Goal: Transaction & Acquisition: Purchase product/service

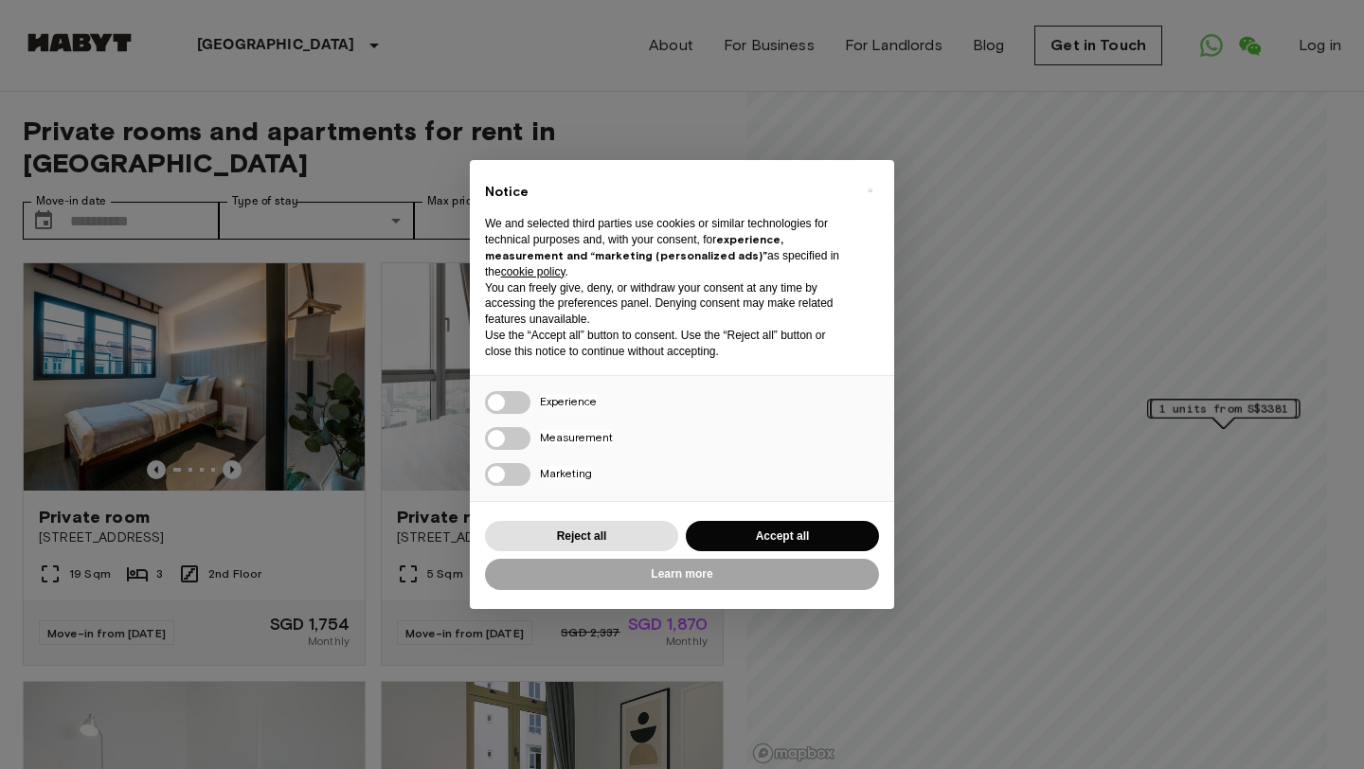
click at [224, 425] on div "× Notice We and selected third parties use cookies or similar technologies for …" at bounding box center [682, 384] width 1364 height 769
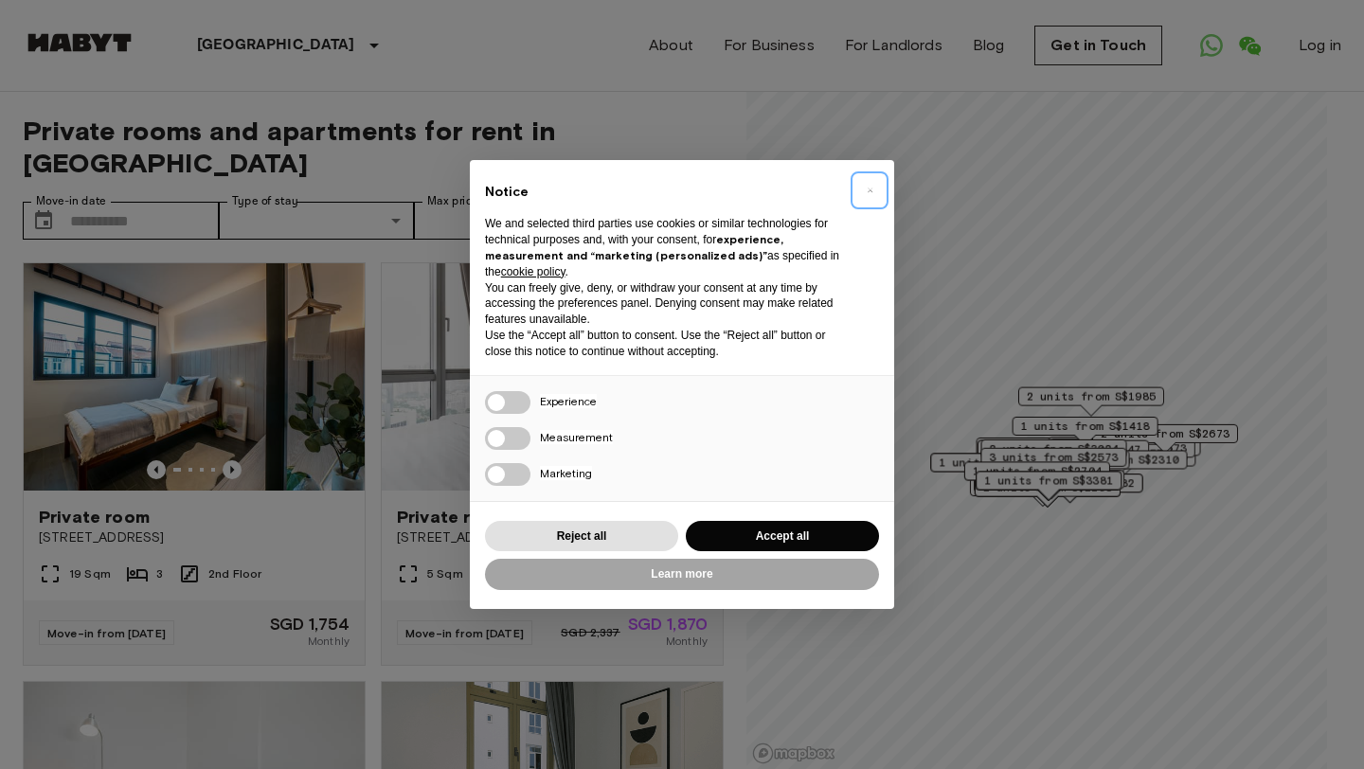
click at [873, 188] on button "×" at bounding box center [869, 190] width 30 height 30
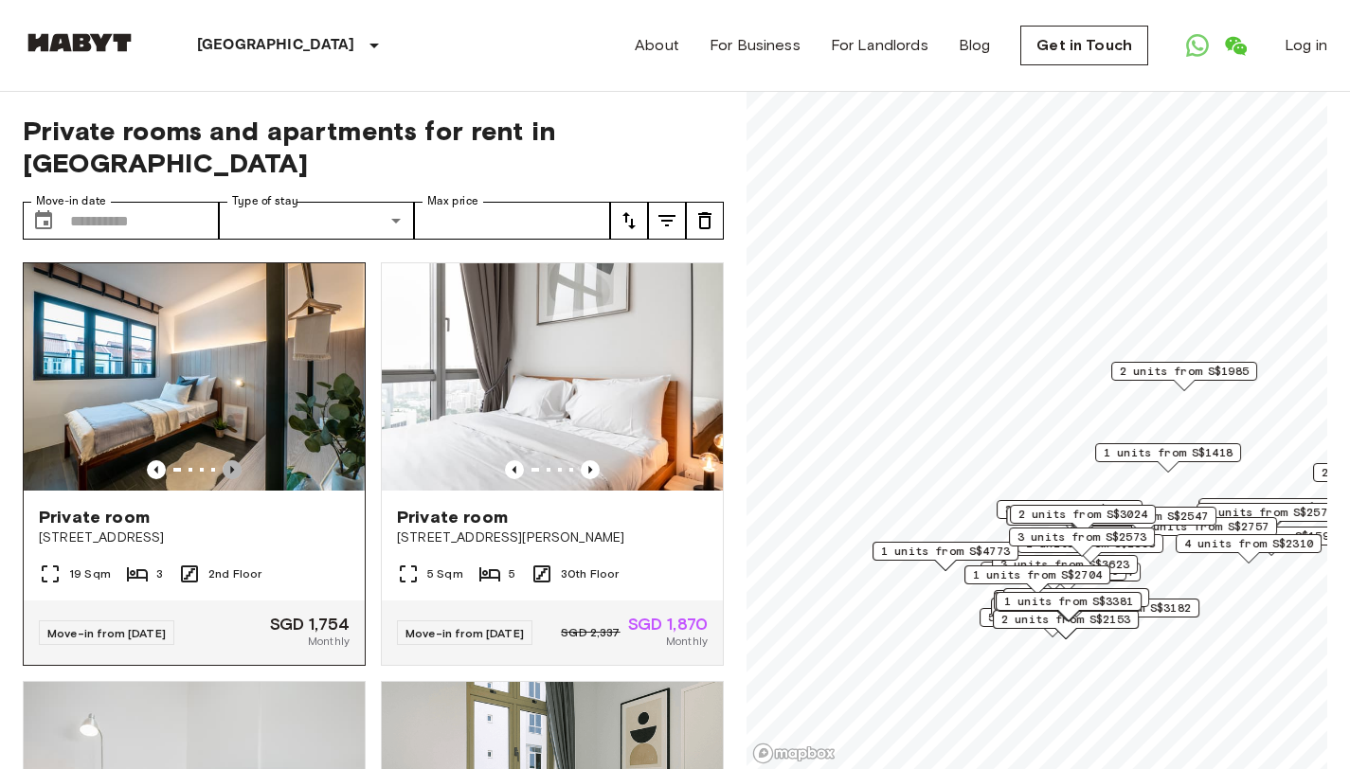
click at [223, 460] on icon "Previous image" at bounding box center [232, 469] width 19 height 19
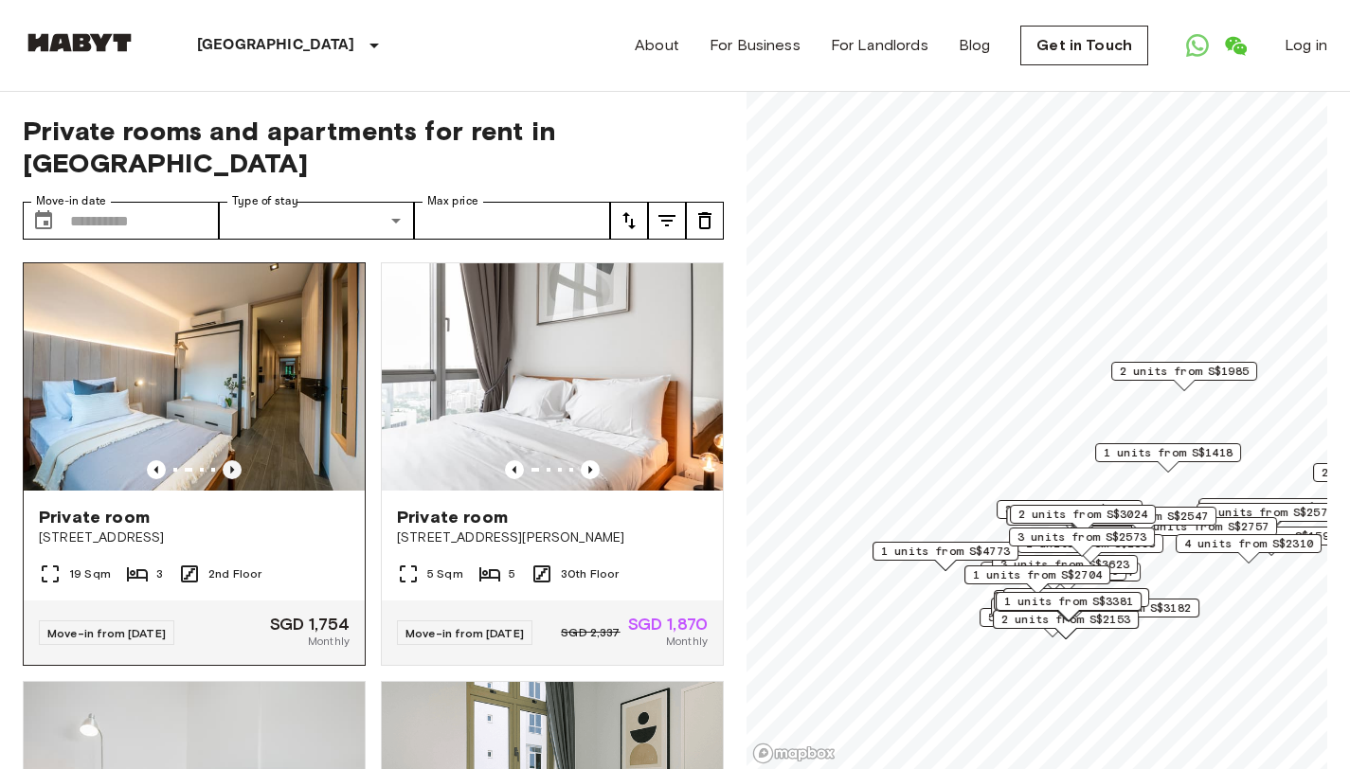
click at [223, 460] on icon "Previous image" at bounding box center [232, 469] width 19 height 19
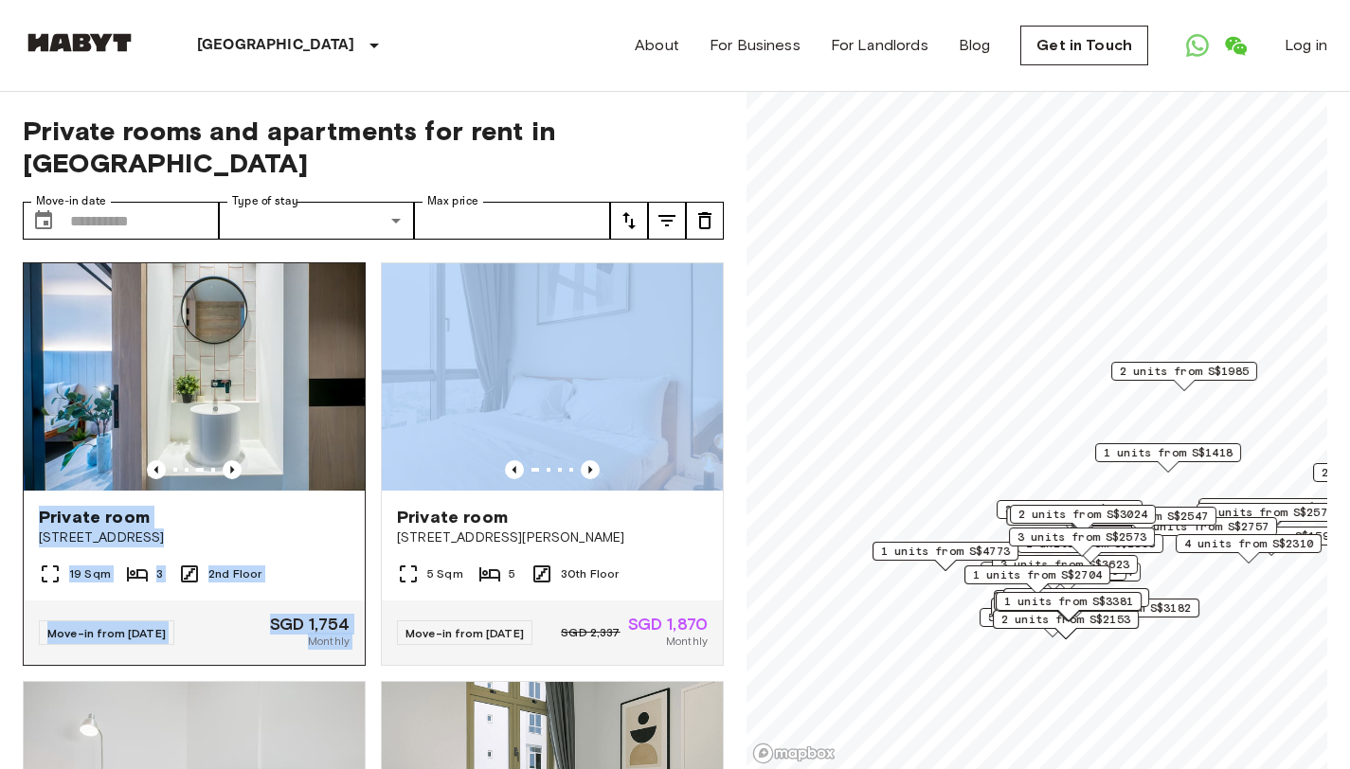
drag, startPoint x: 365, startPoint y: 479, endPoint x: 356, endPoint y: 354, distance: 125.3
click at [356, 354] on div "Private room [GEOGRAPHIC_DATA] 19 Sqm 3 2nd Floor Move-in from [DATE] SGD 1,754…" at bounding box center [366, 508] width 716 height 523
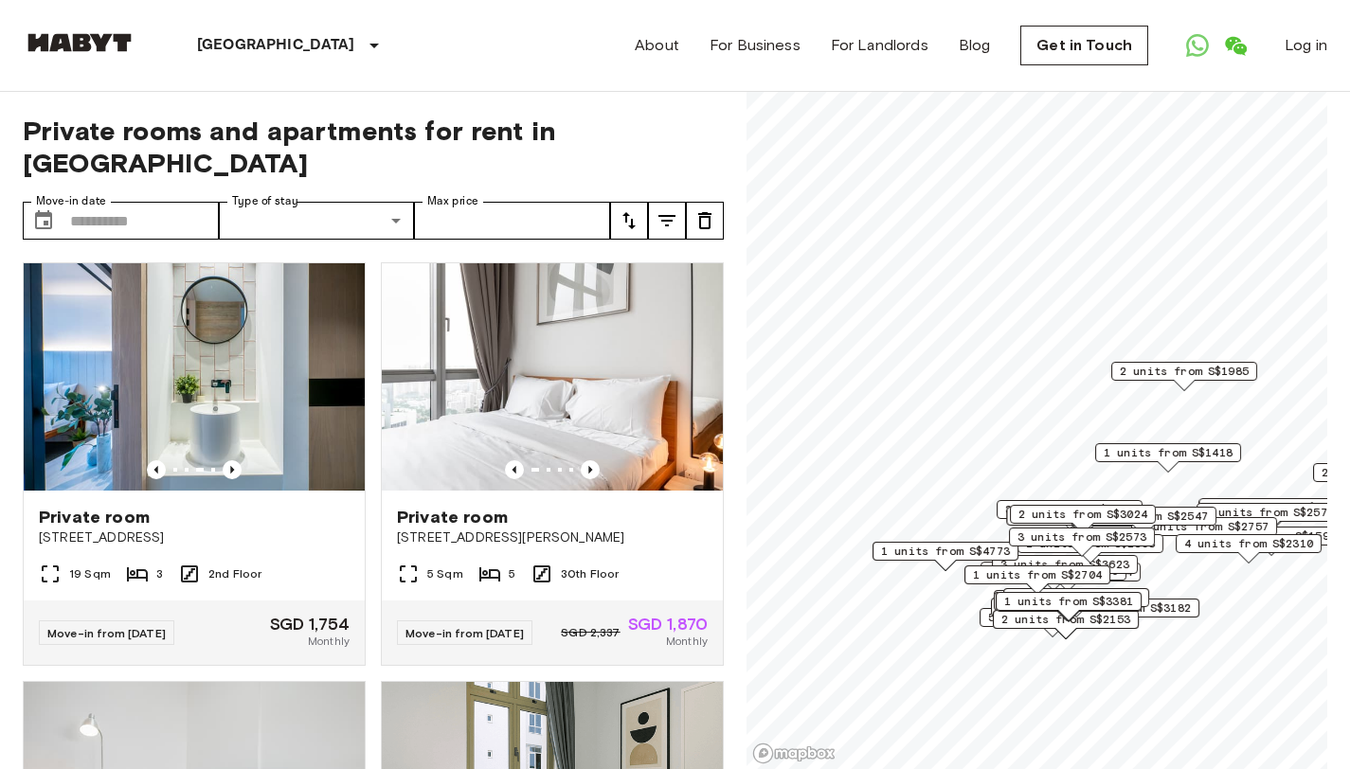
click at [432, 84] on div "[GEOGRAPHIC_DATA] [GEOGRAPHIC_DATA] [GEOGRAPHIC_DATA] [GEOGRAPHIC_DATA] [GEOGRA…" at bounding box center [675, 45] width 1304 height 91
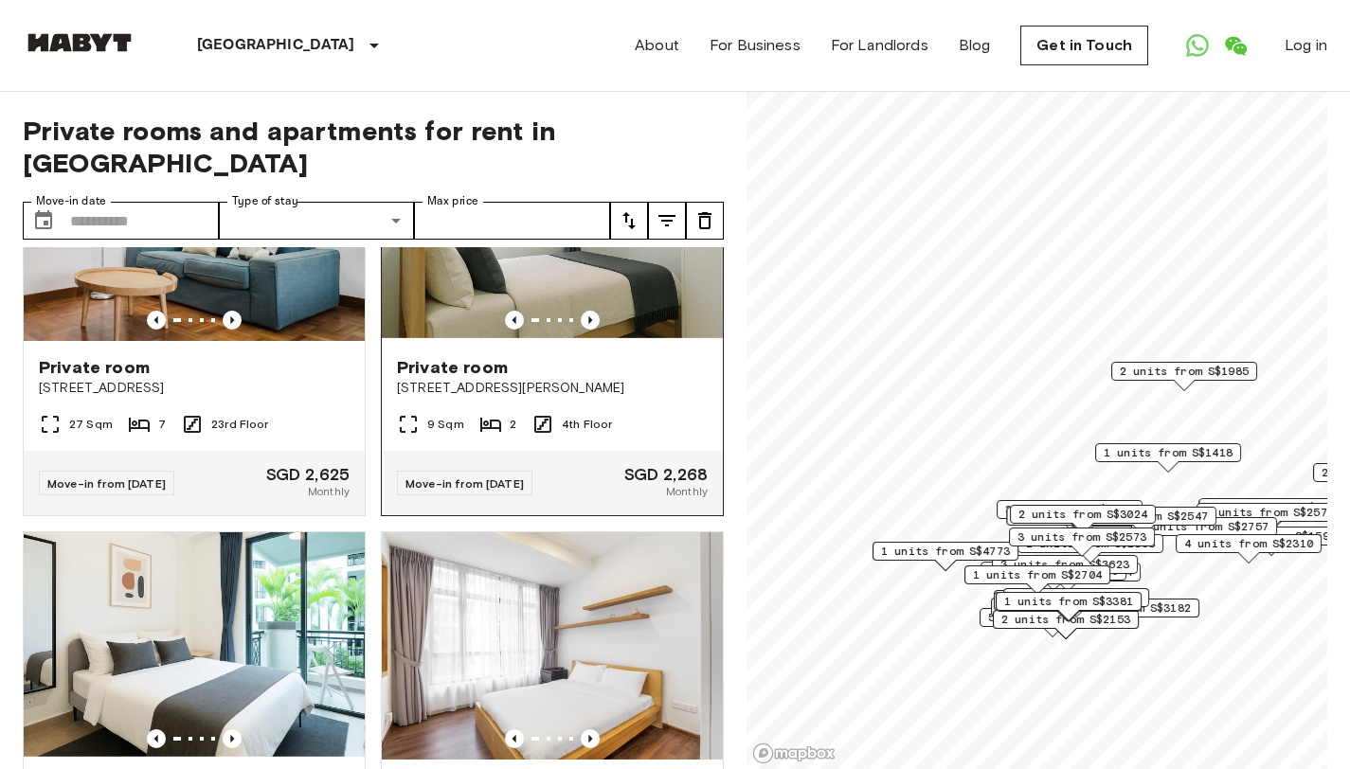
scroll to position [938, 0]
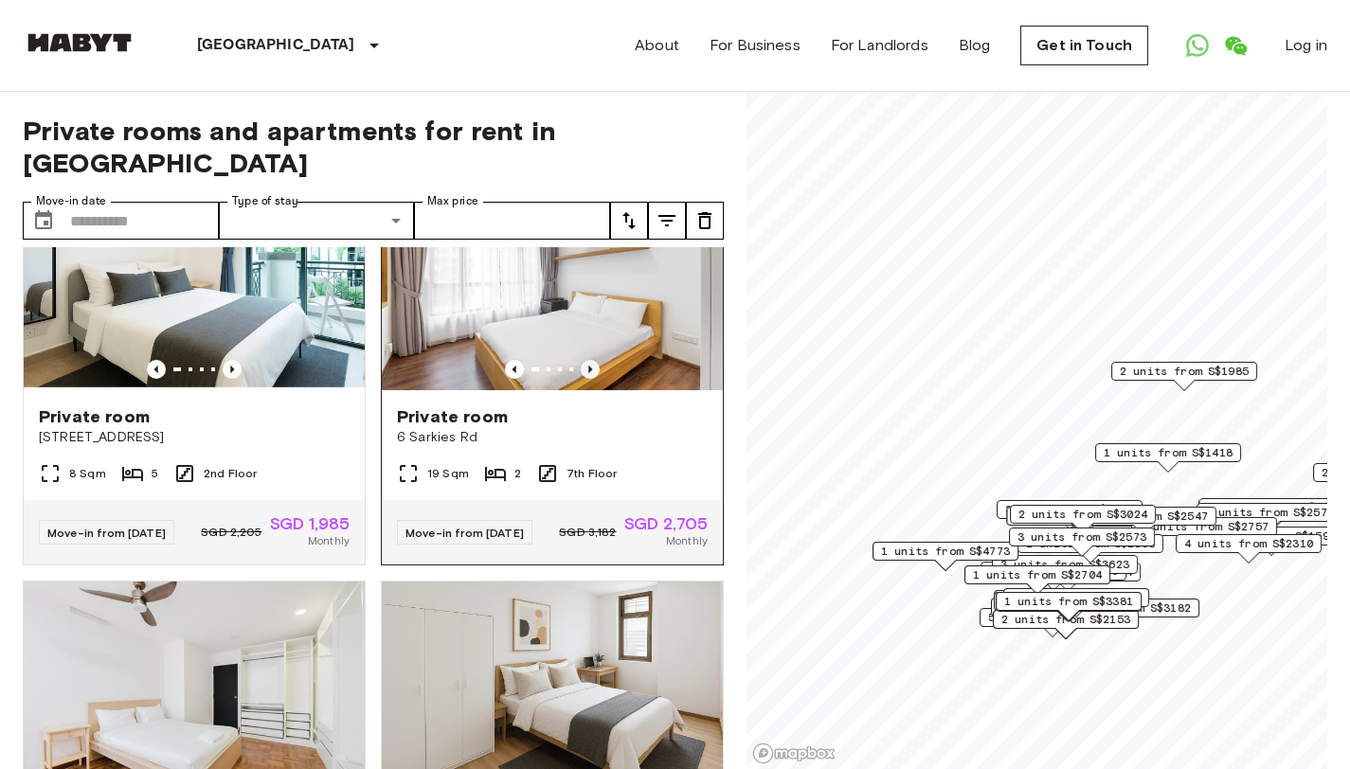
click at [587, 360] on icon "Previous image" at bounding box center [590, 369] width 19 height 19
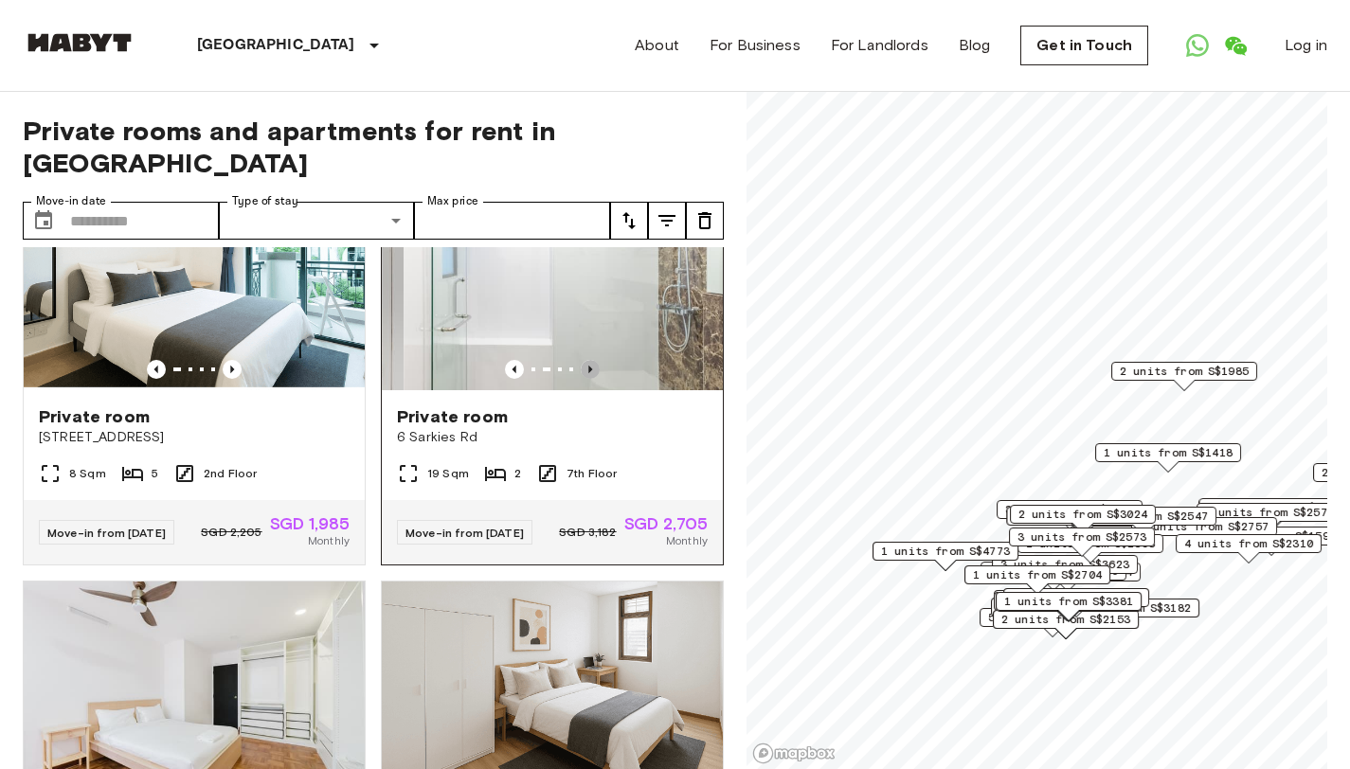
click at [587, 360] on icon "Previous image" at bounding box center [590, 369] width 19 height 19
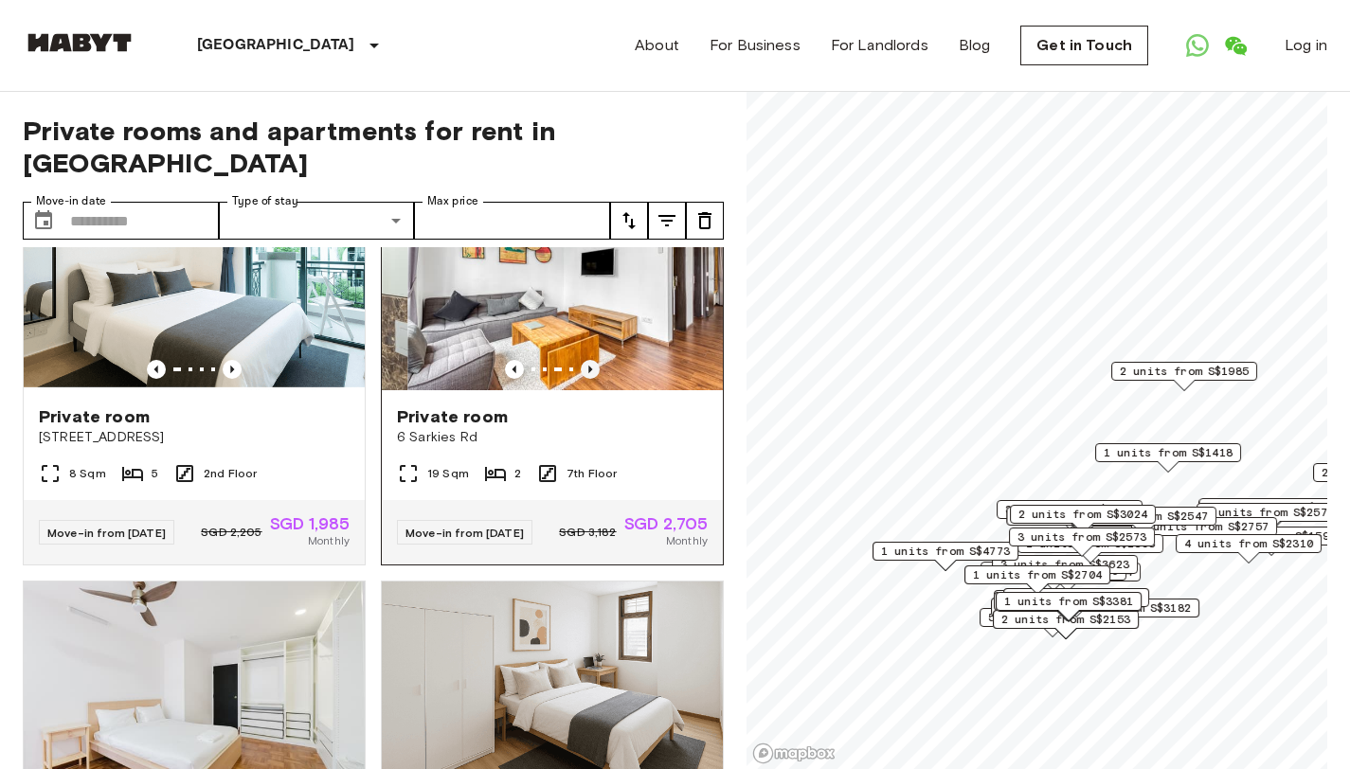
click at [587, 360] on icon "Previous image" at bounding box center [590, 369] width 19 height 19
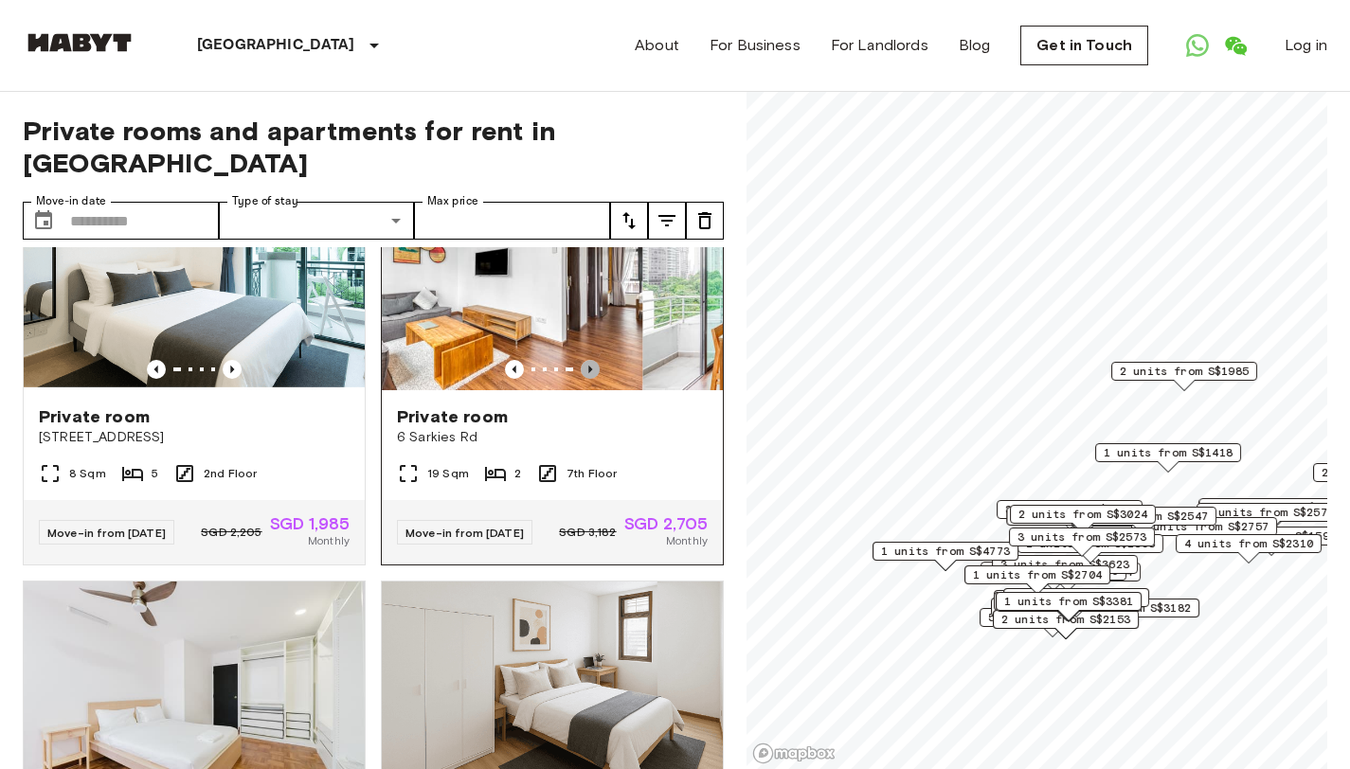
click at [587, 360] on icon "Previous image" at bounding box center [590, 369] width 19 height 19
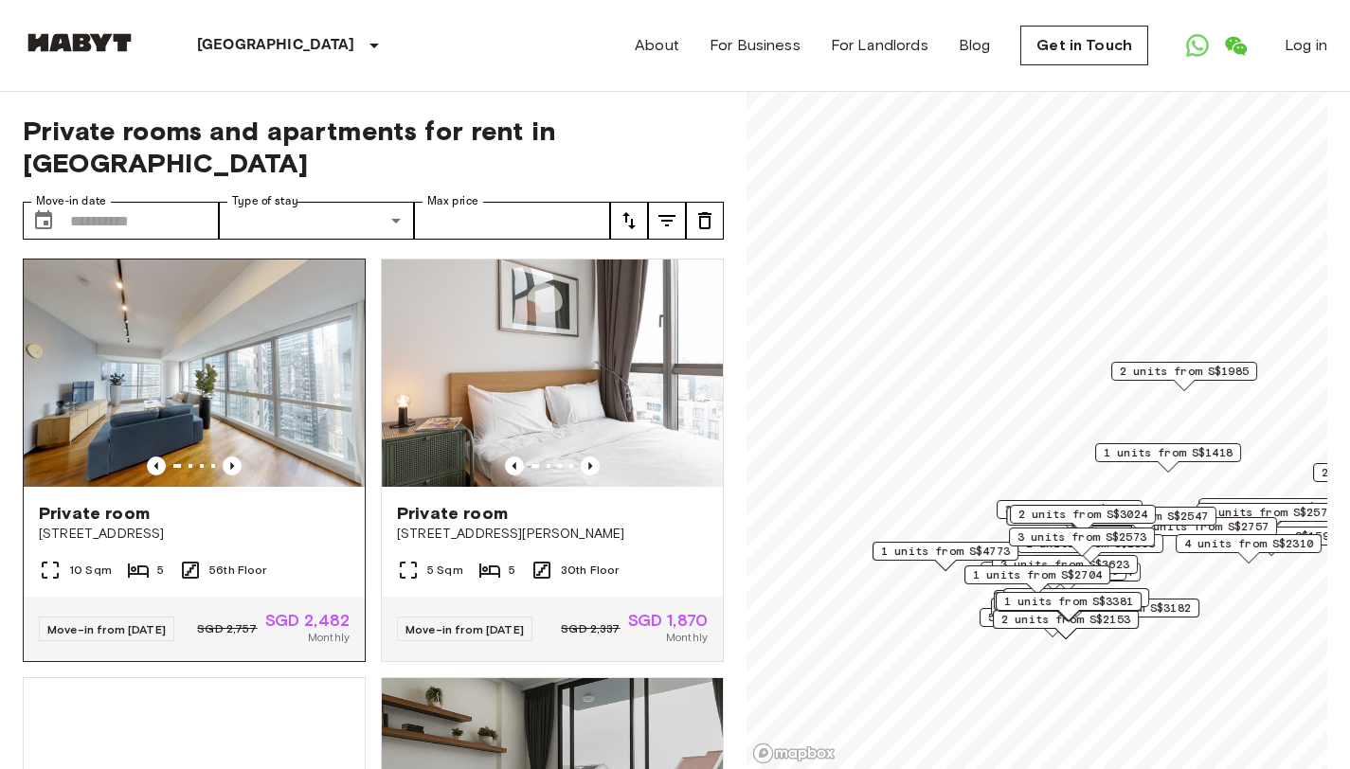
scroll to position [2142, 0]
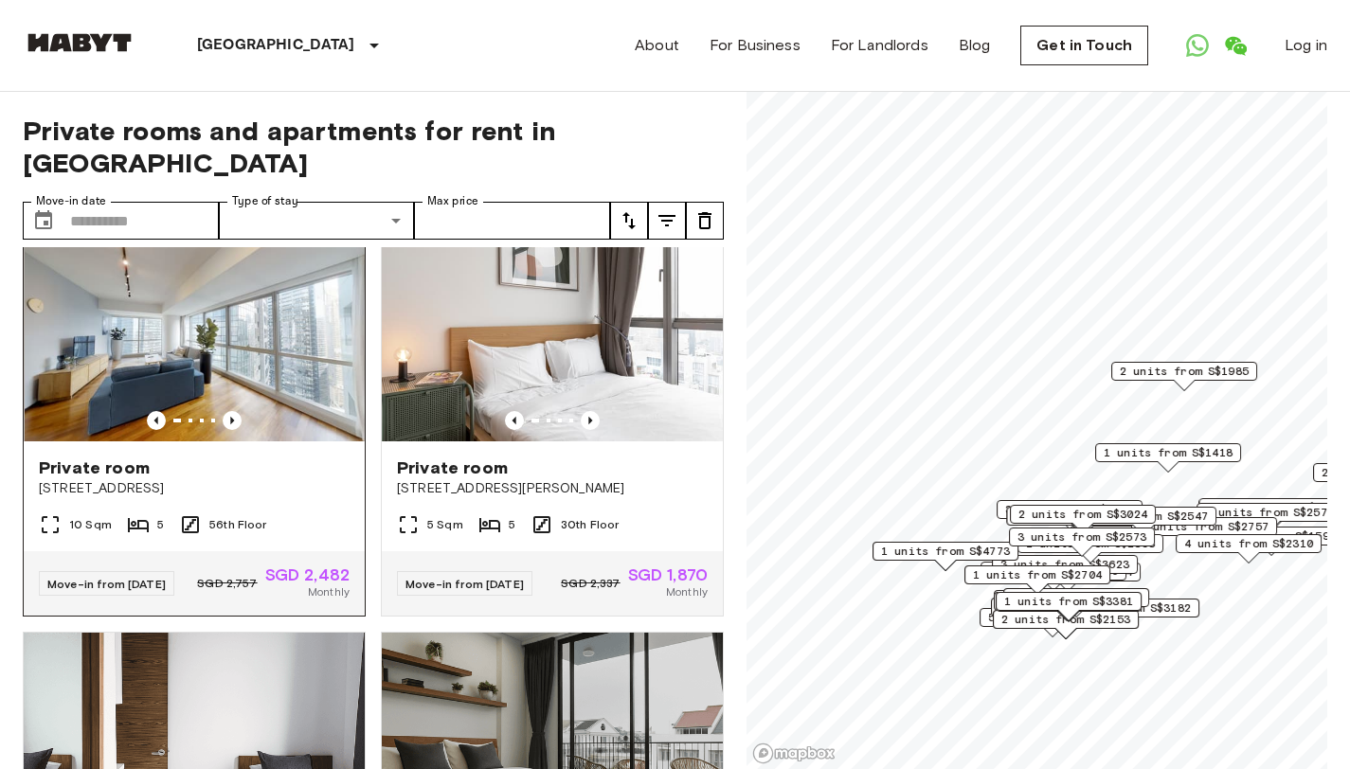
click at [222, 441] on img at bounding box center [195, 327] width 341 height 227
click at [226, 430] on icon "Previous image" at bounding box center [232, 420] width 19 height 19
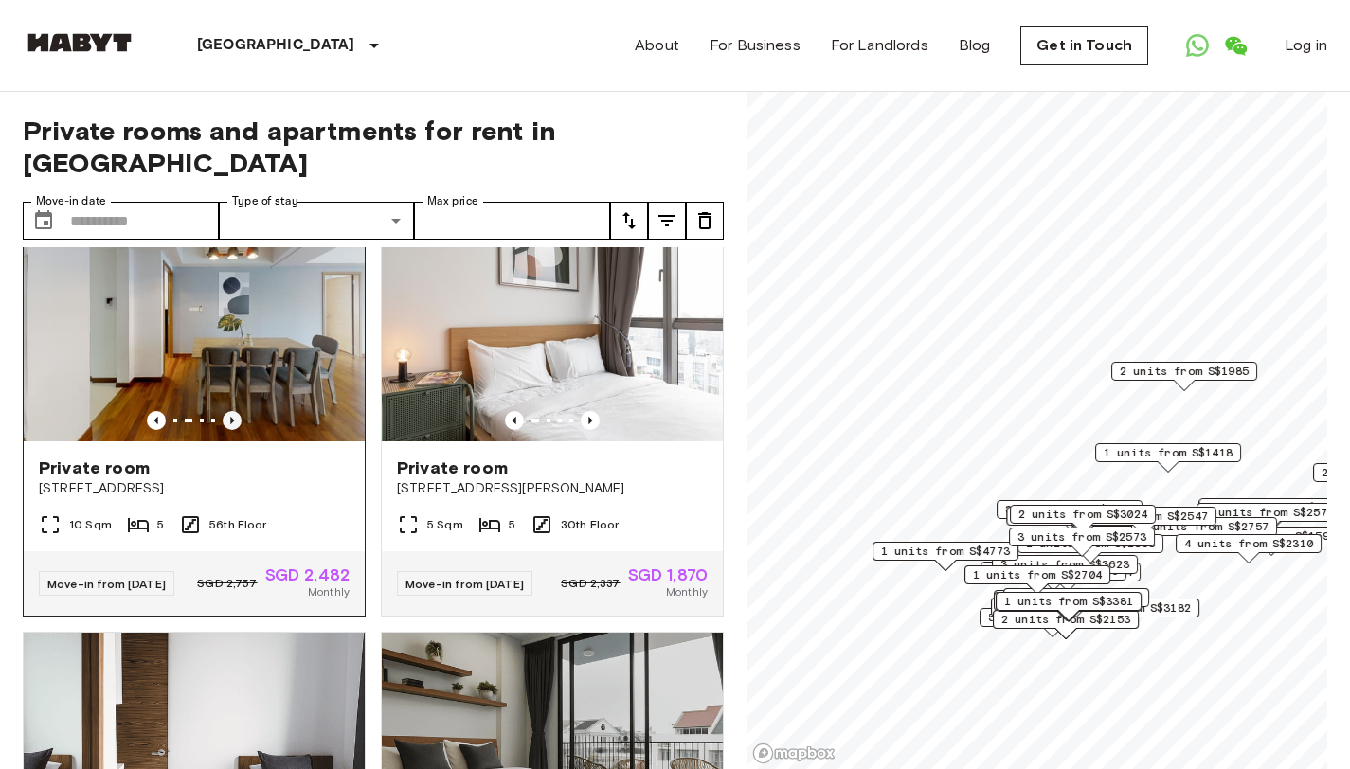
click at [226, 430] on icon "Previous image" at bounding box center [232, 420] width 19 height 19
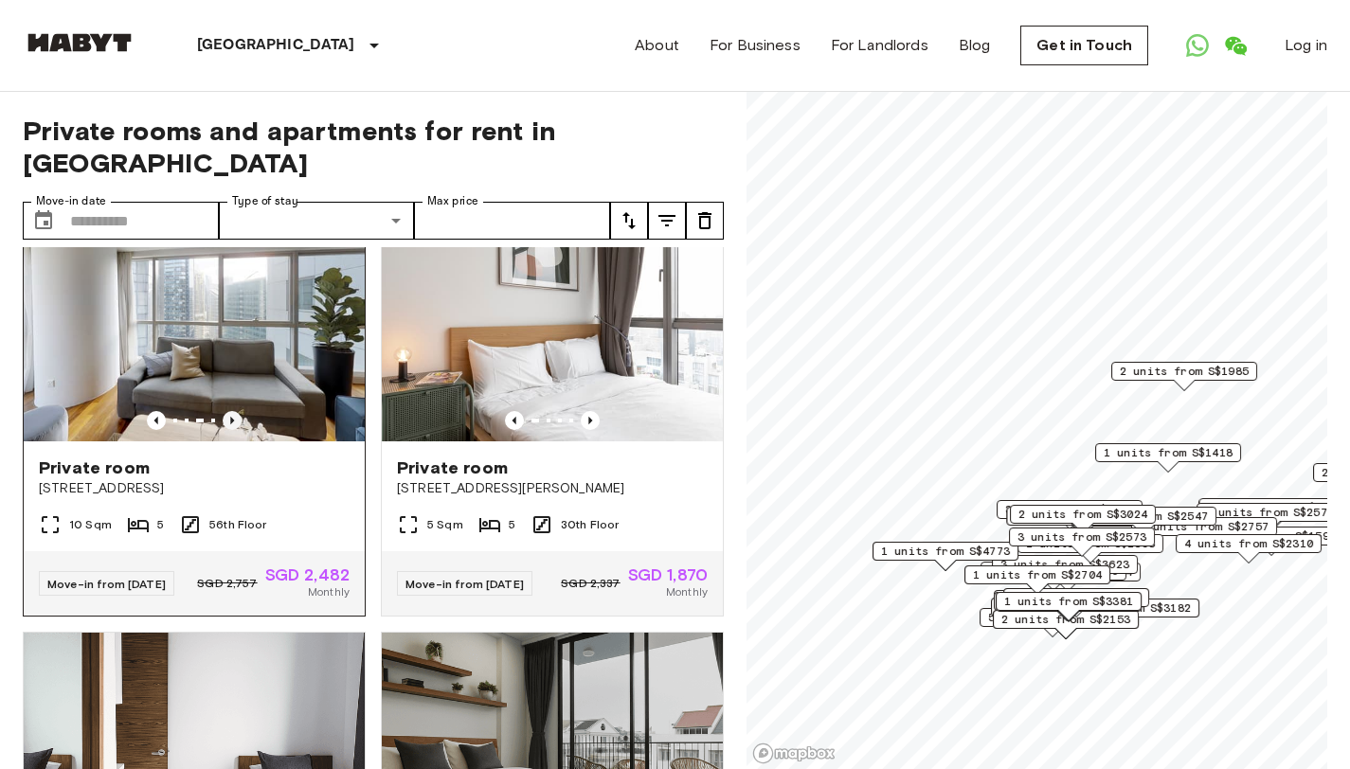
click at [234, 430] on icon "Previous image" at bounding box center [232, 420] width 19 height 19
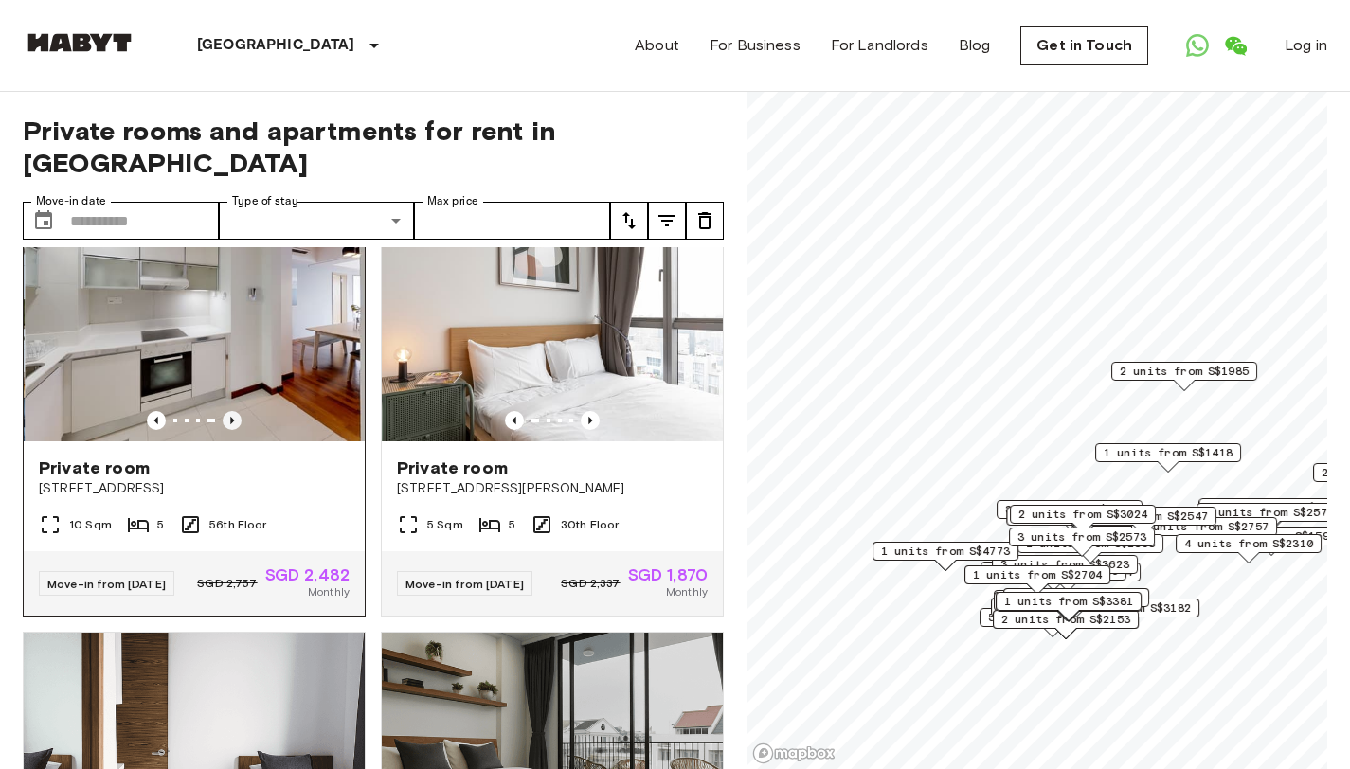
click at [235, 430] on icon "Previous image" at bounding box center [232, 420] width 19 height 19
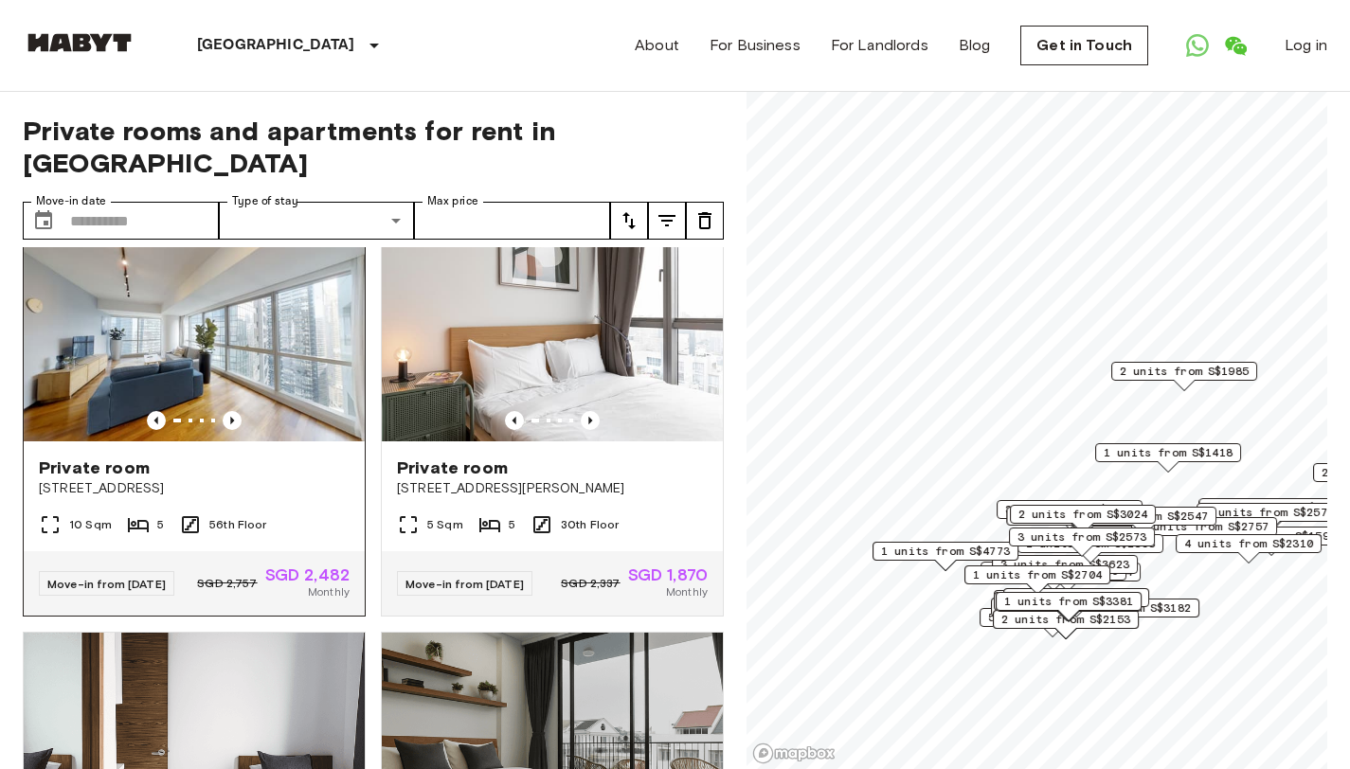
click at [239, 430] on div at bounding box center [194, 420] width 341 height 19
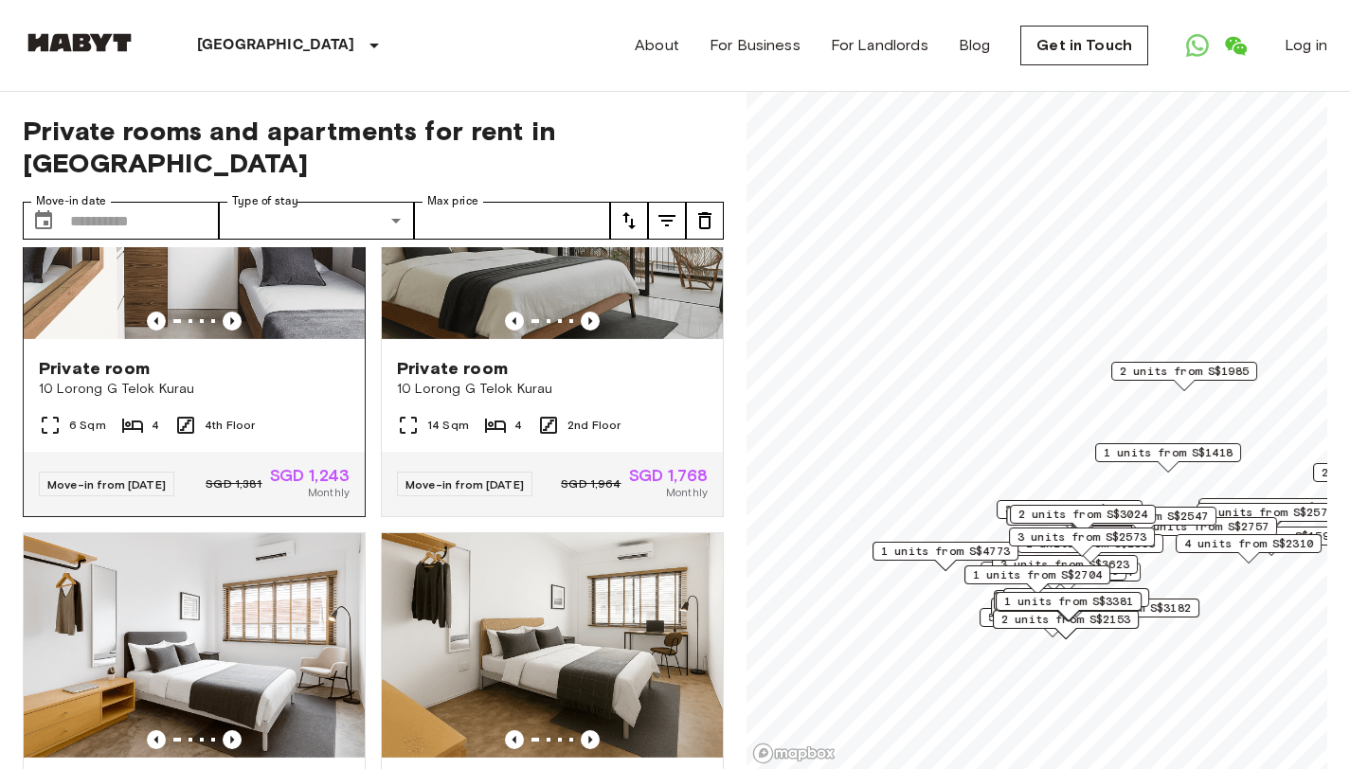
scroll to position [2697, 0]
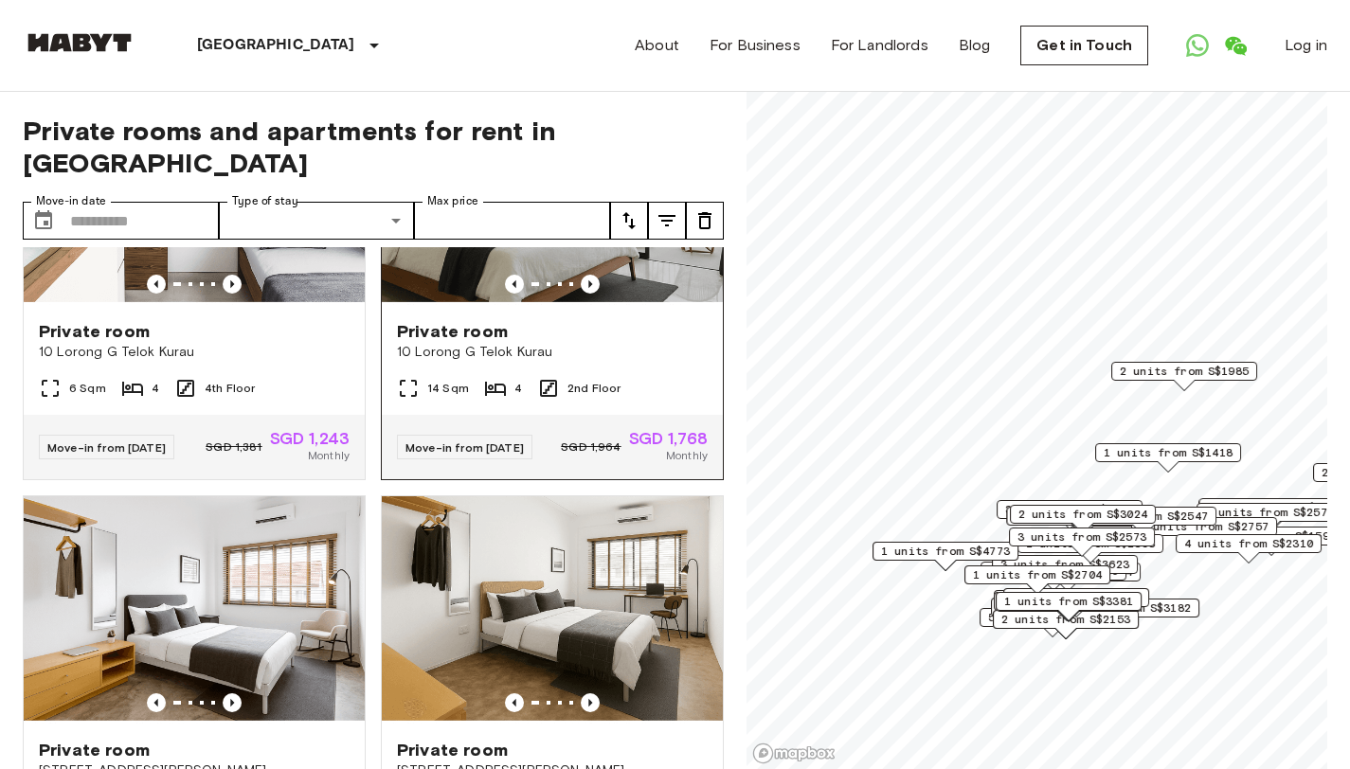
click at [563, 294] on div at bounding box center [552, 284] width 341 height 19
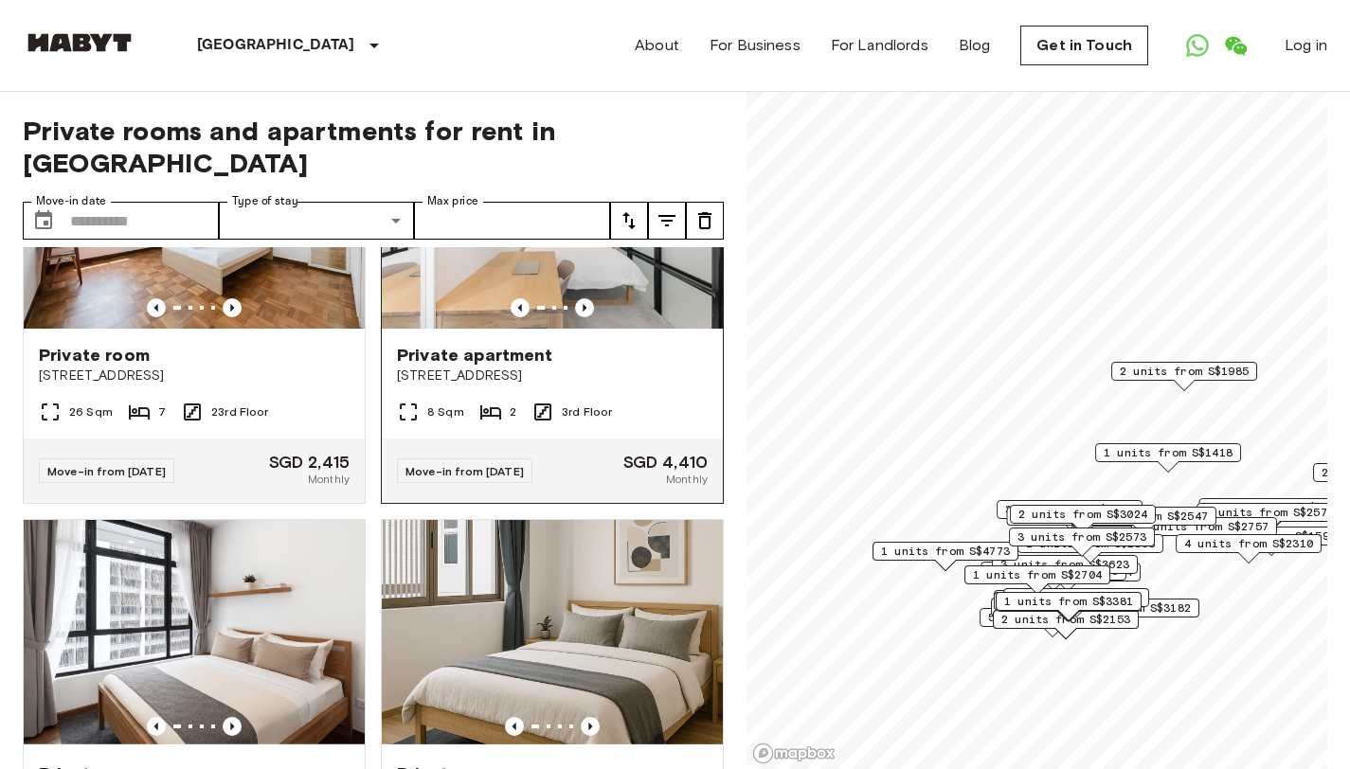
scroll to position [4366, 0]
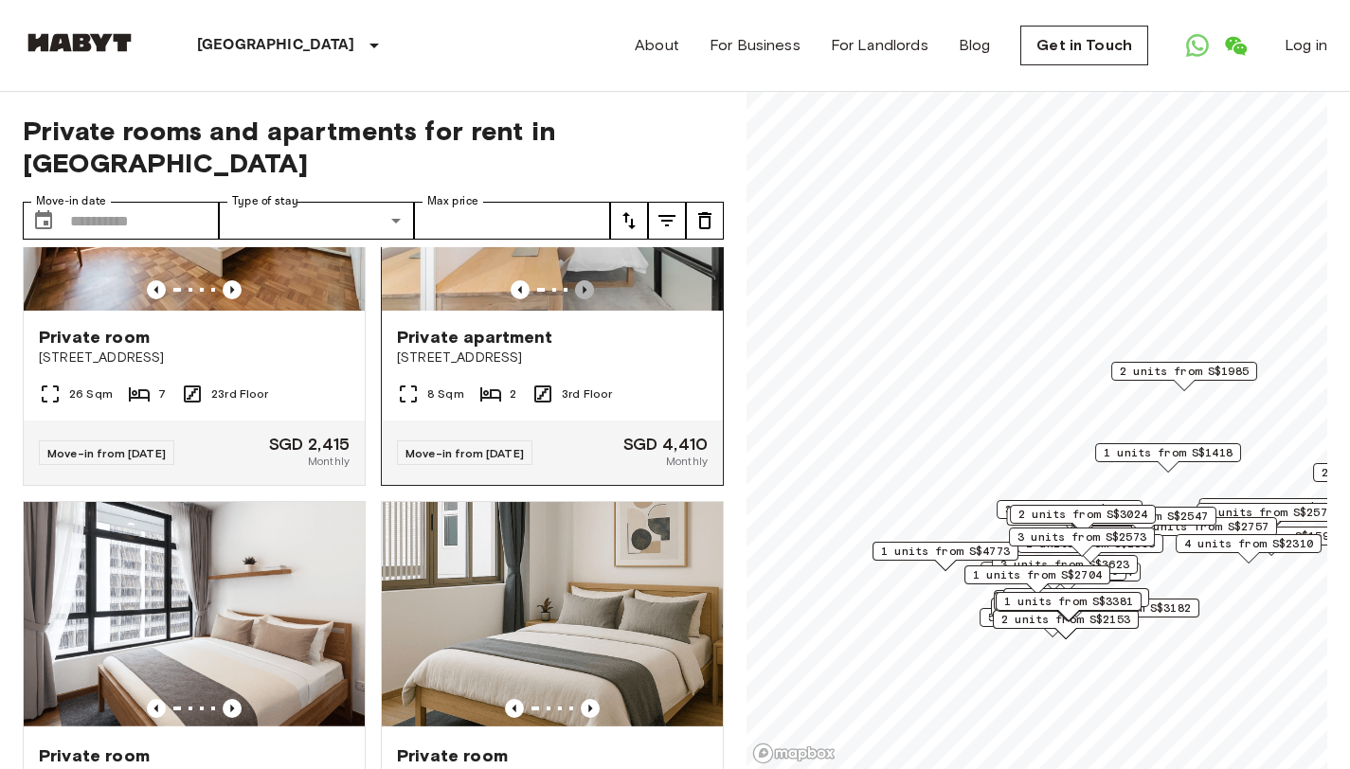
click at [575, 299] on icon "Previous image" at bounding box center [584, 289] width 19 height 19
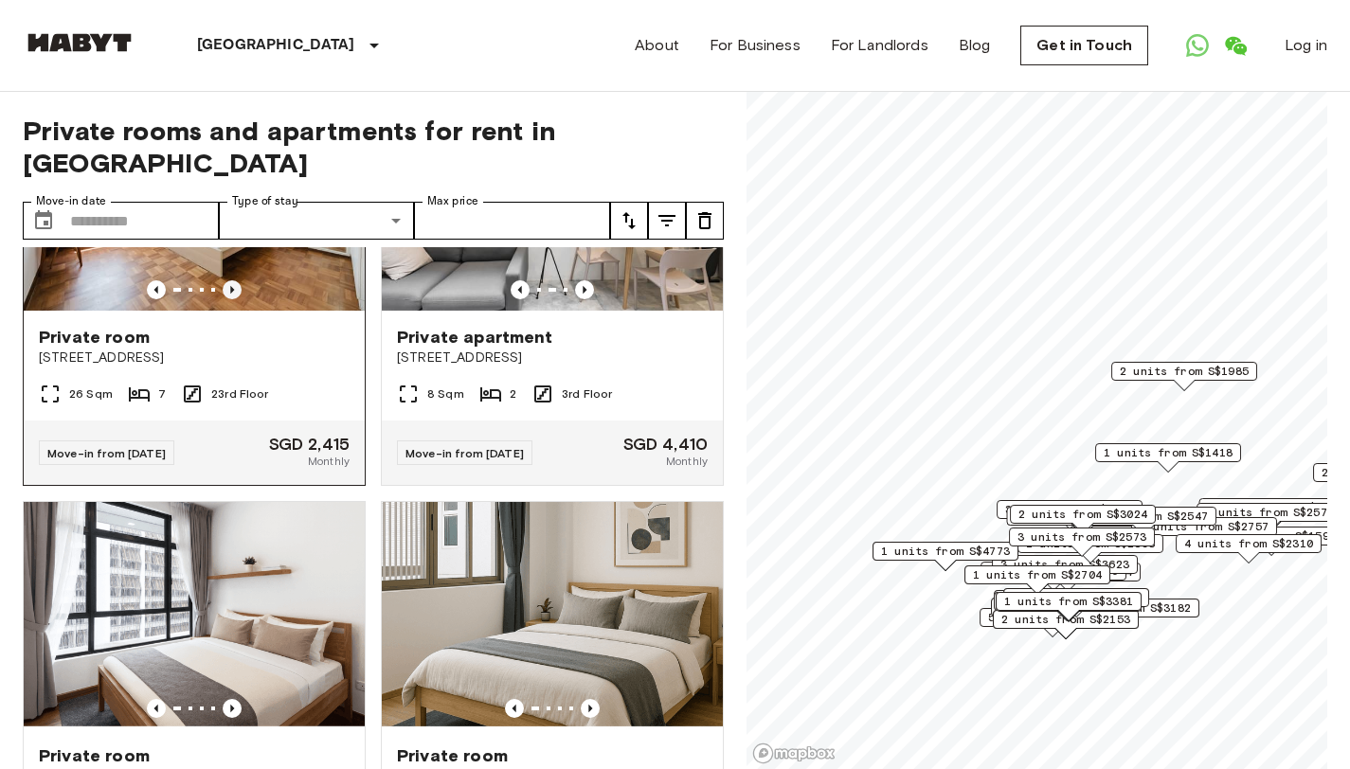
click at [224, 299] on icon "Previous image" at bounding box center [232, 289] width 19 height 19
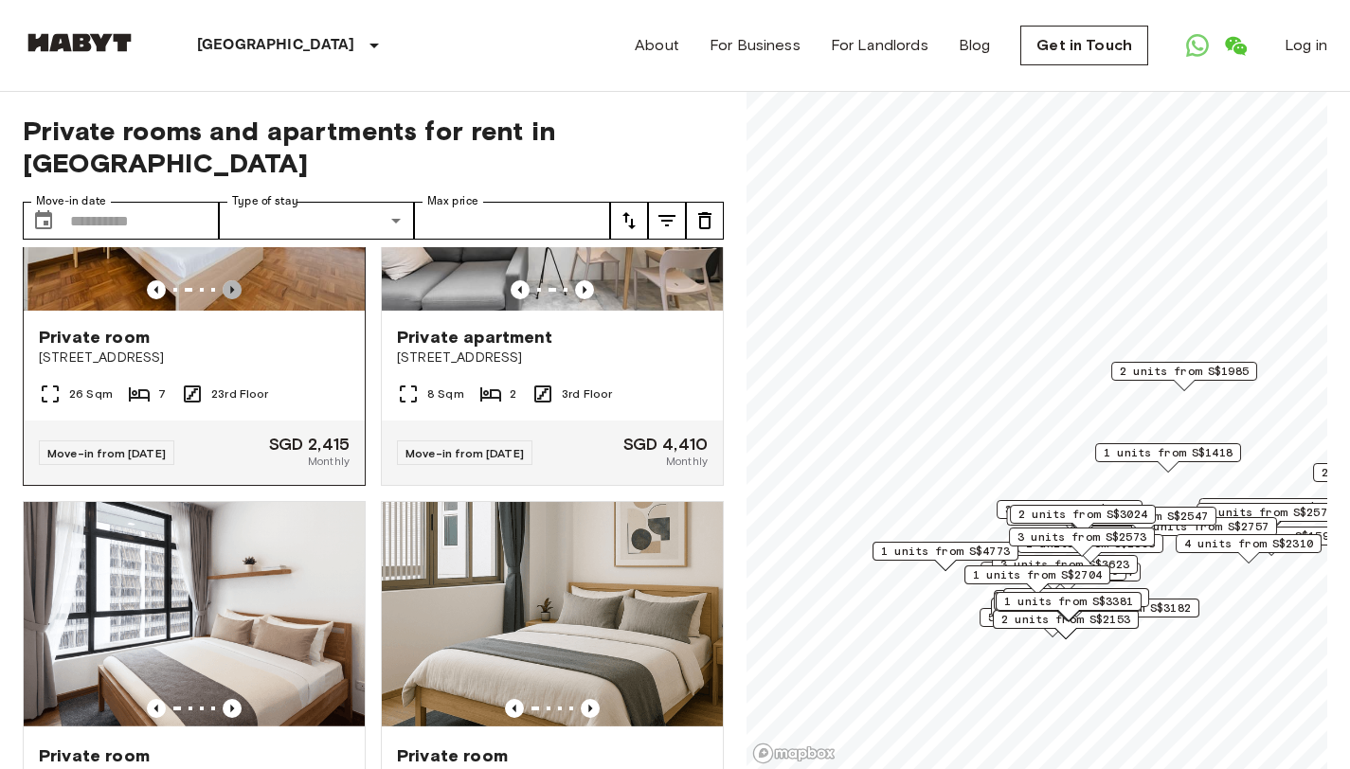
click at [224, 299] on icon "Previous image" at bounding box center [232, 289] width 19 height 19
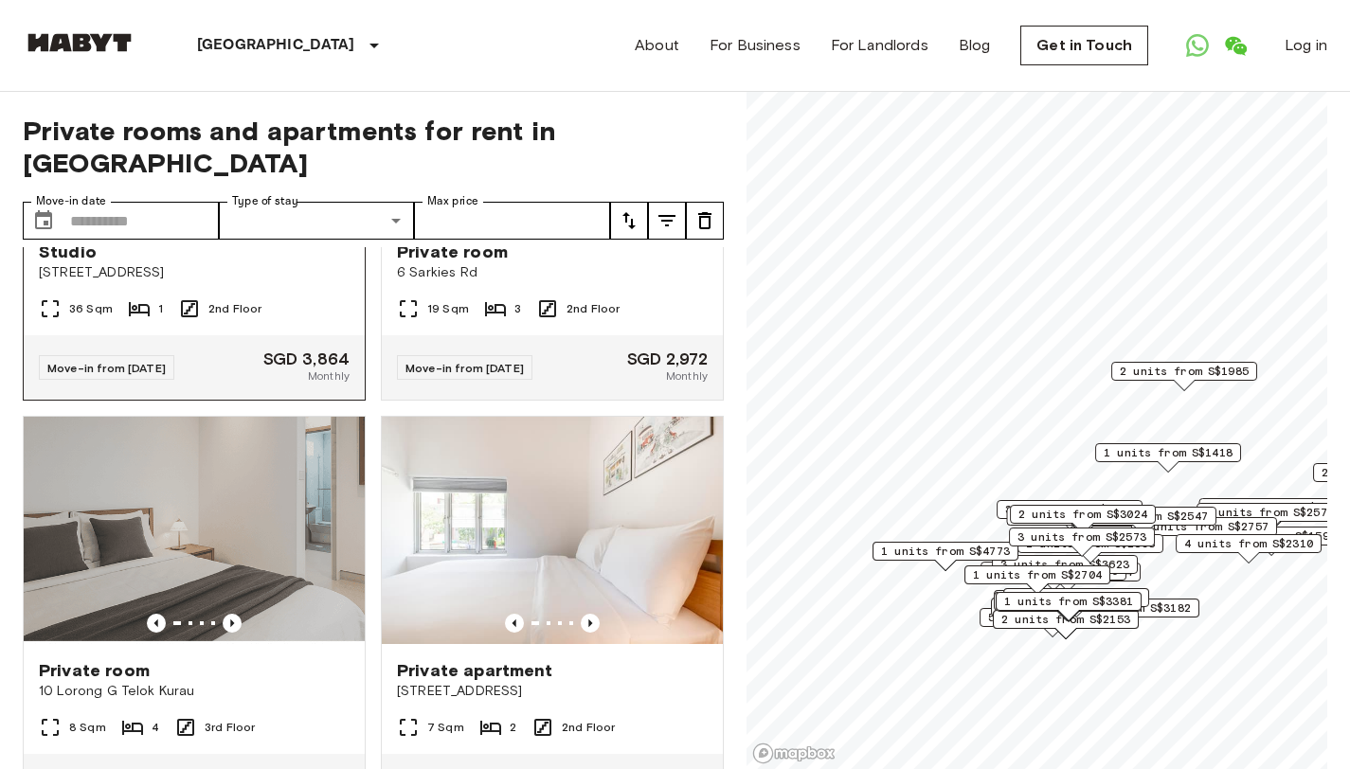
scroll to position [7035, 0]
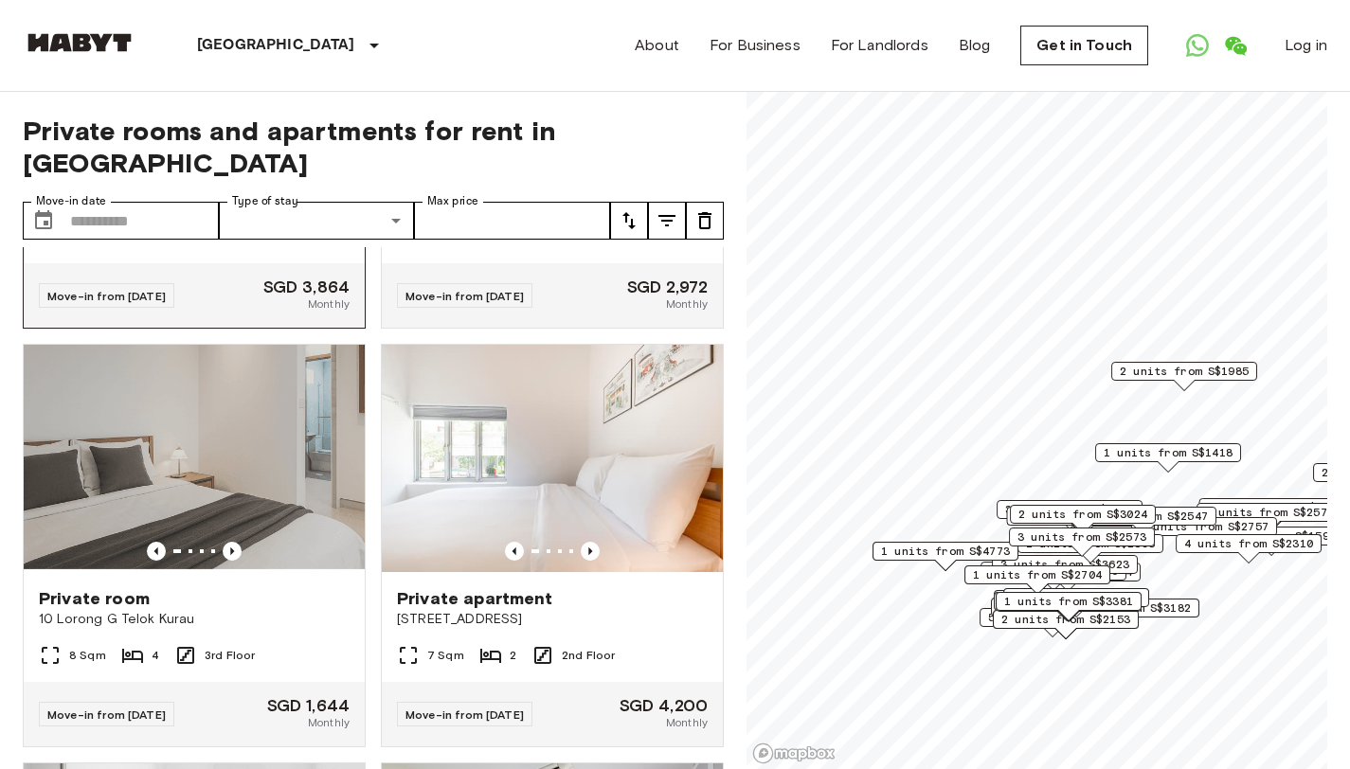
click at [232, 142] on icon "Previous image" at bounding box center [232, 132] width 19 height 19
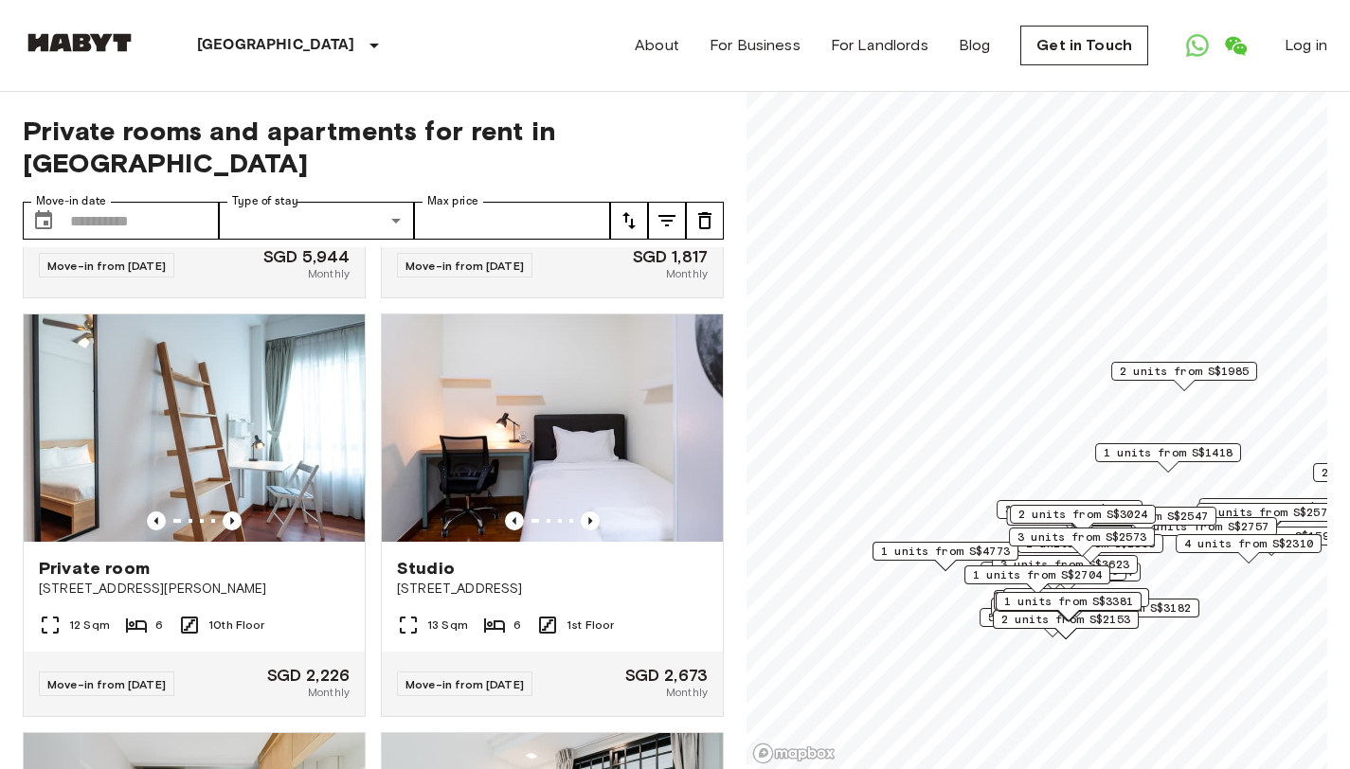
scroll to position [10002, 0]
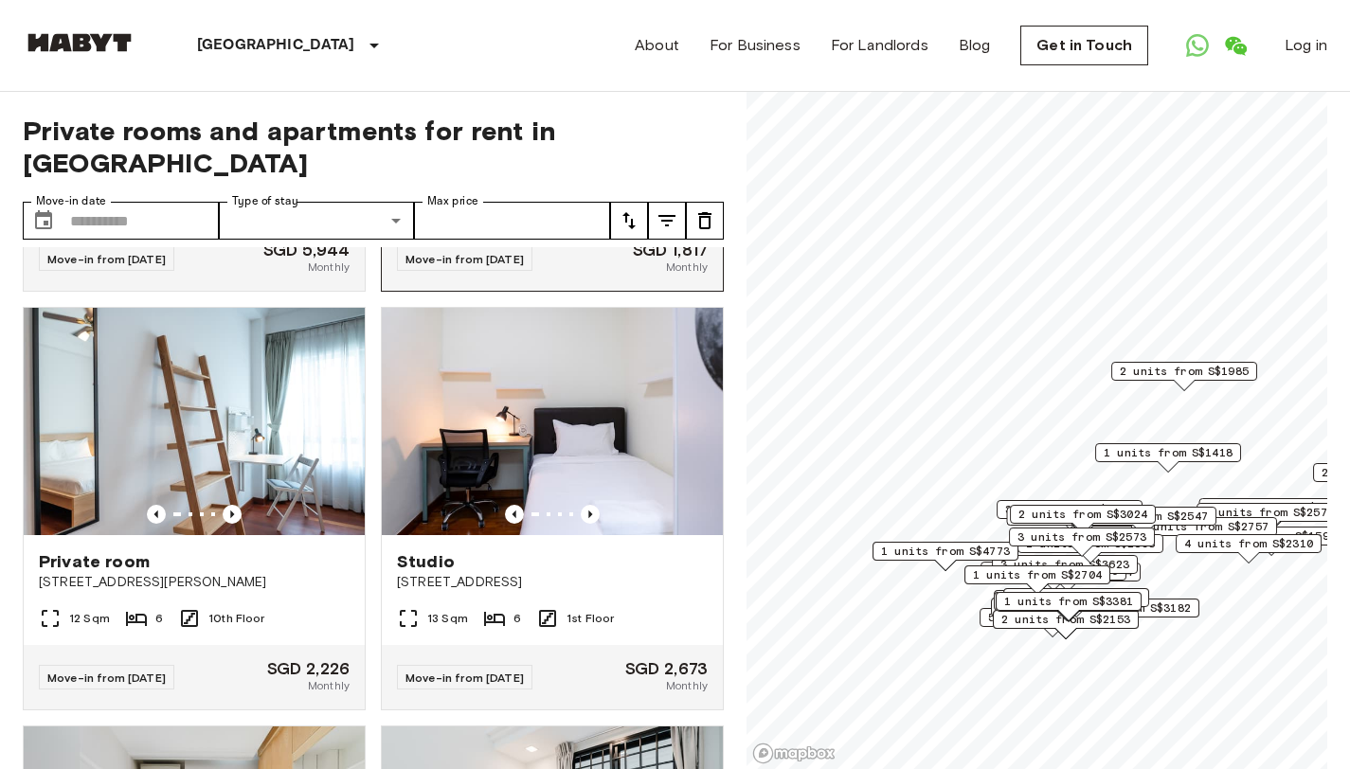
click at [581, 105] on icon "Previous image" at bounding box center [590, 95] width 19 height 19
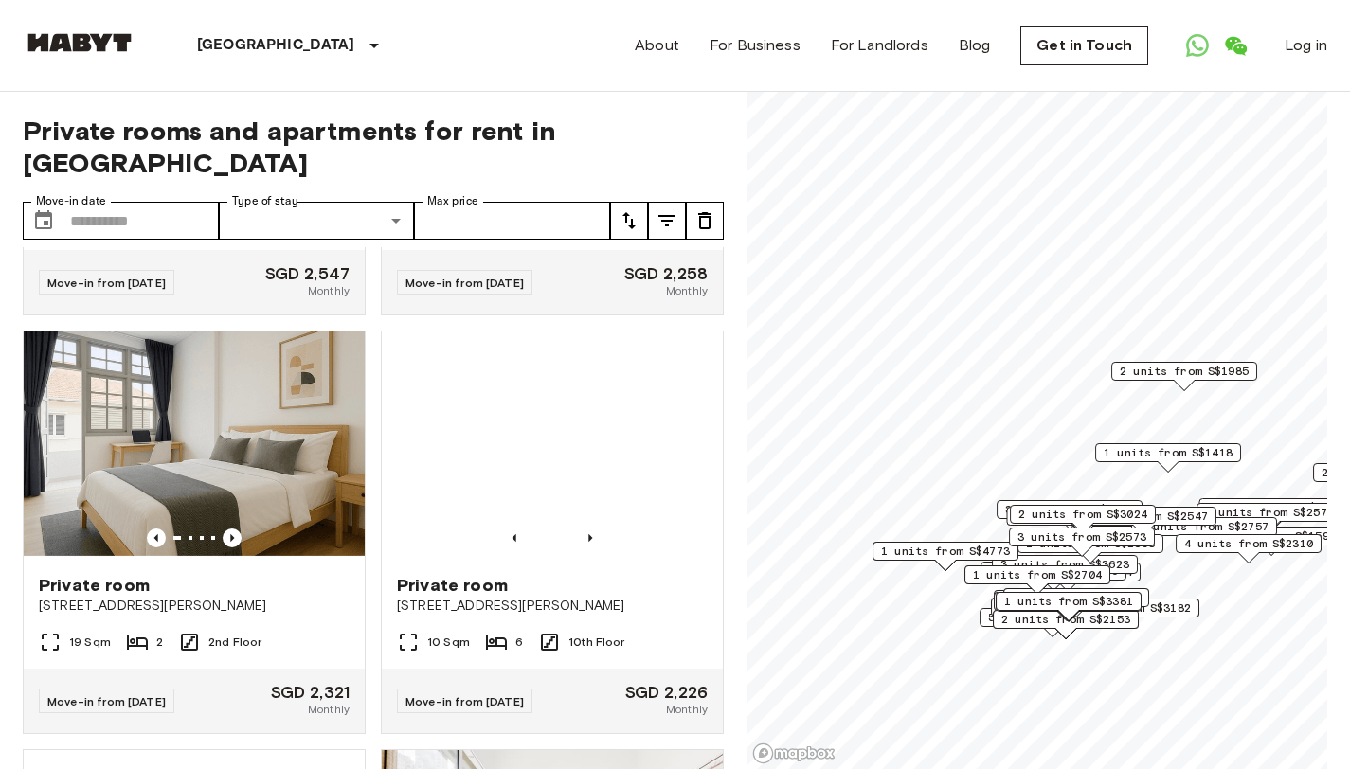
scroll to position [11242, 0]
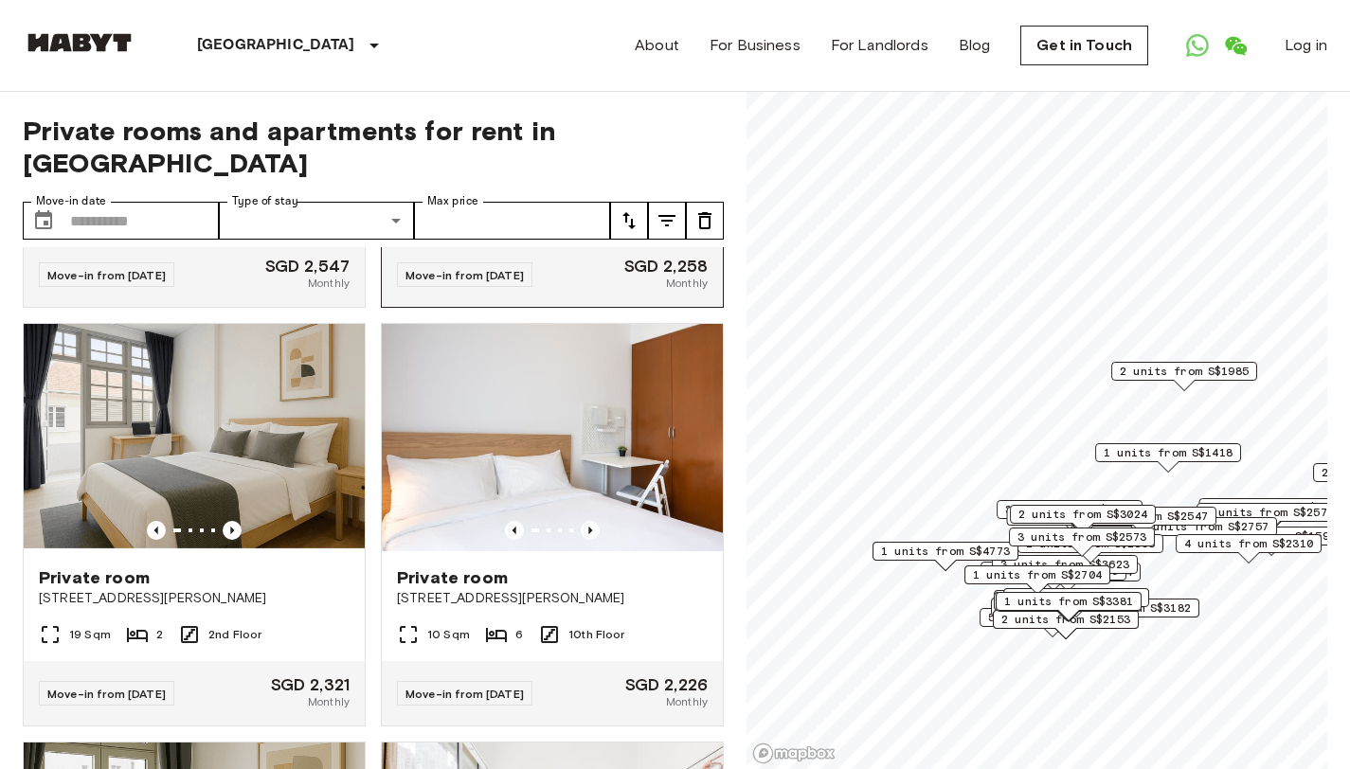
click at [581, 121] on icon "Previous image" at bounding box center [590, 111] width 19 height 19
click at [582, 121] on icon "Previous image" at bounding box center [590, 111] width 19 height 19
click at [583, 121] on icon "Previous image" at bounding box center [590, 111] width 19 height 19
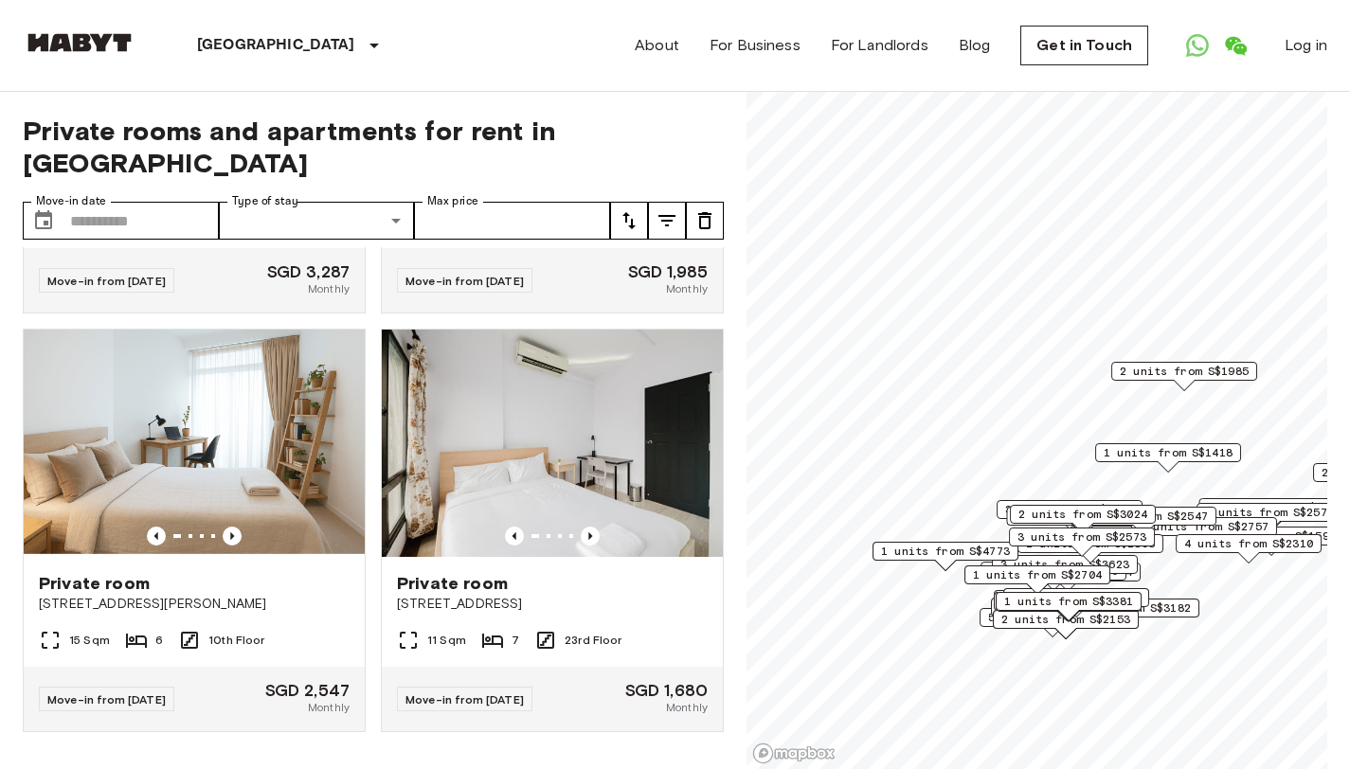
scroll to position [16713, 0]
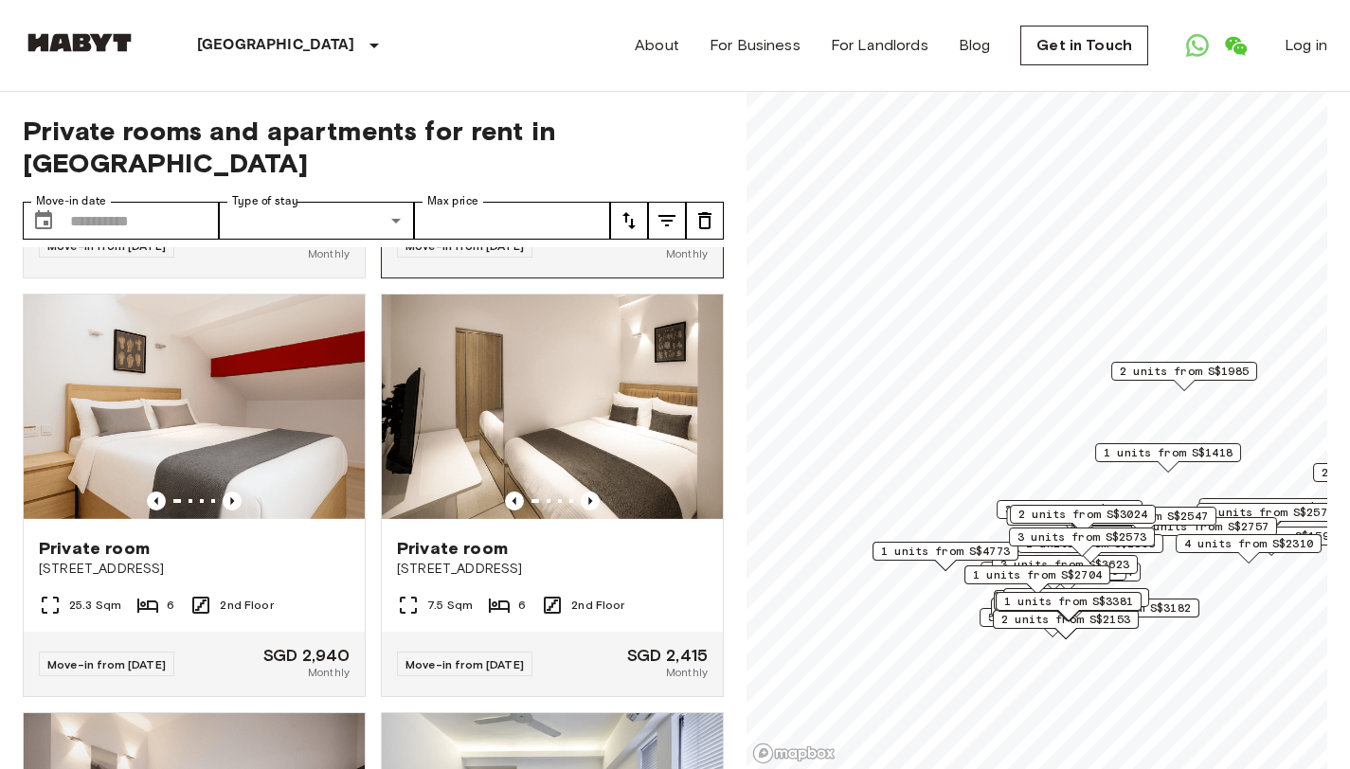
click at [582, 92] on icon "Previous image" at bounding box center [590, 82] width 19 height 19
click at [581, 92] on icon "Previous image" at bounding box center [590, 82] width 19 height 19
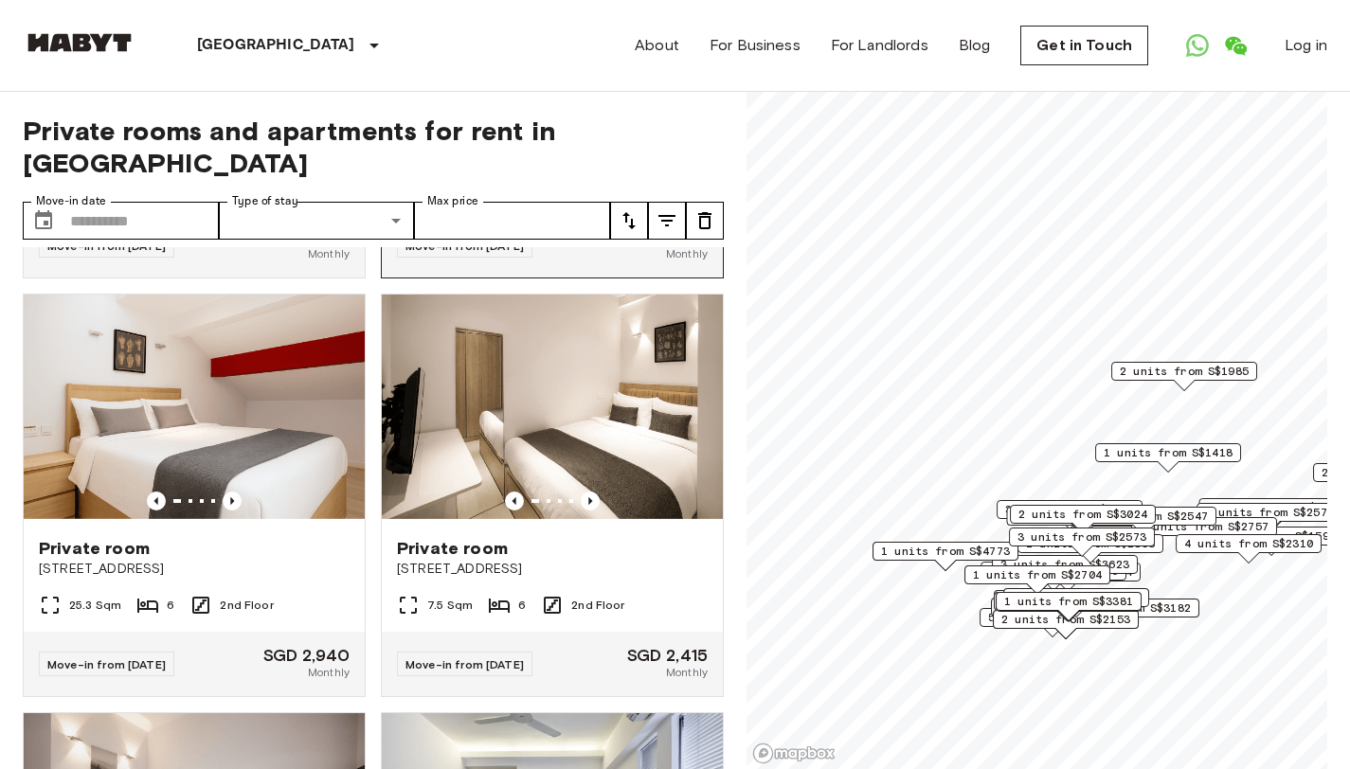
click at [581, 92] on icon "Previous image" at bounding box center [590, 82] width 19 height 19
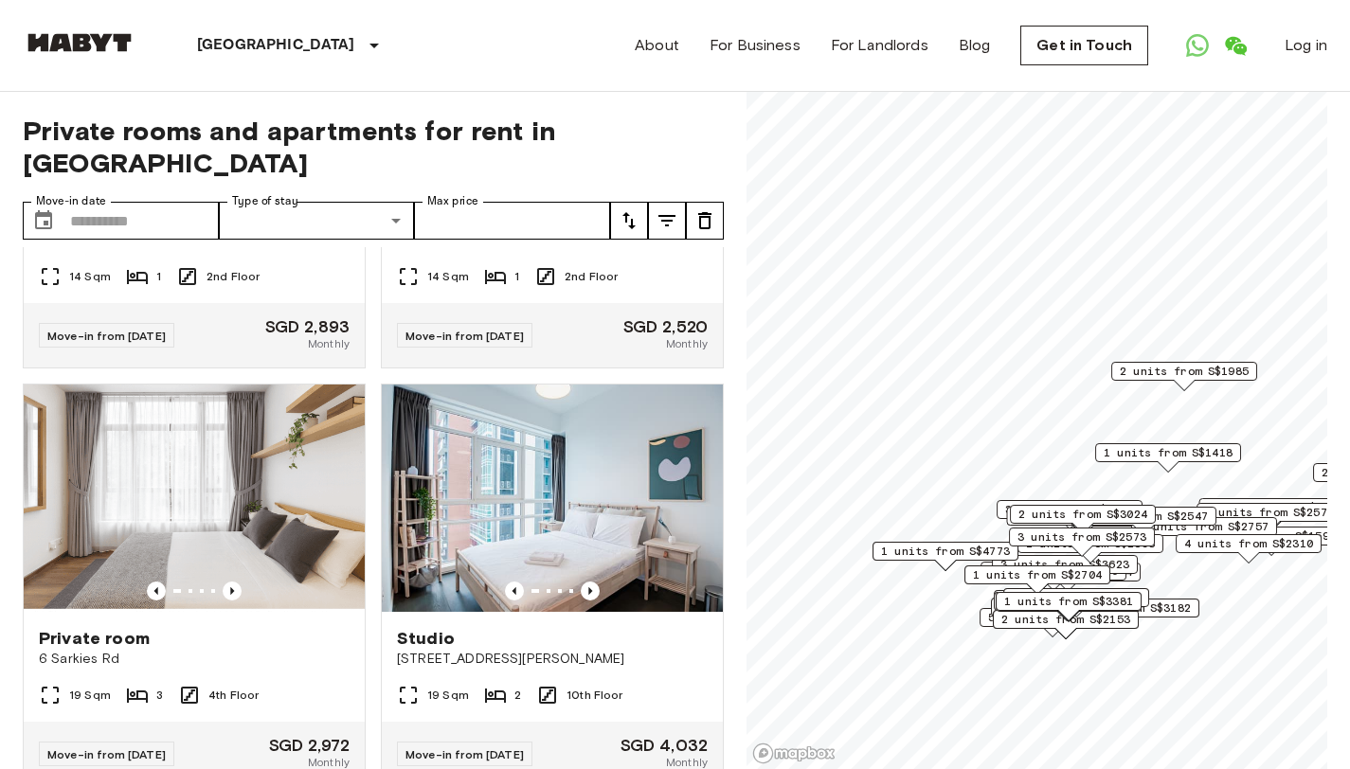
scroll to position [19973, 0]
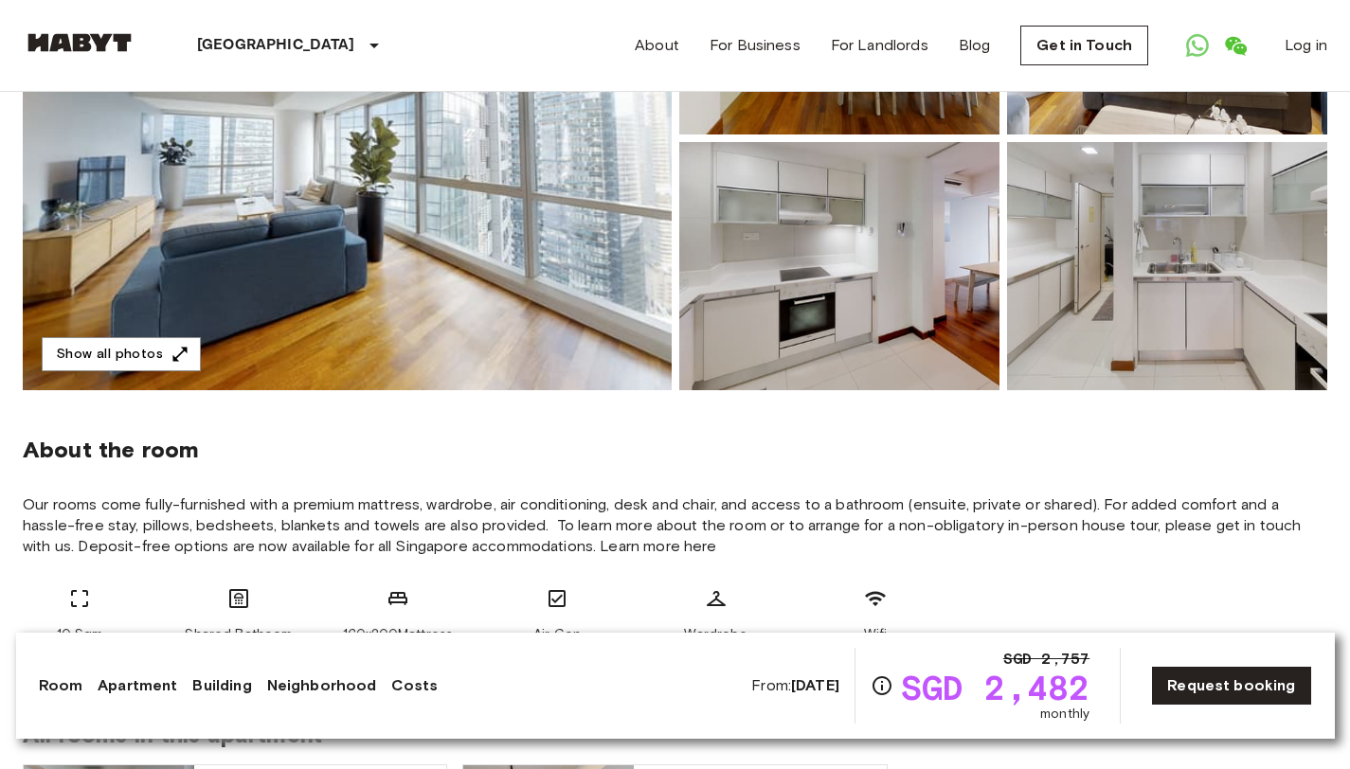
scroll to position [407, 0]
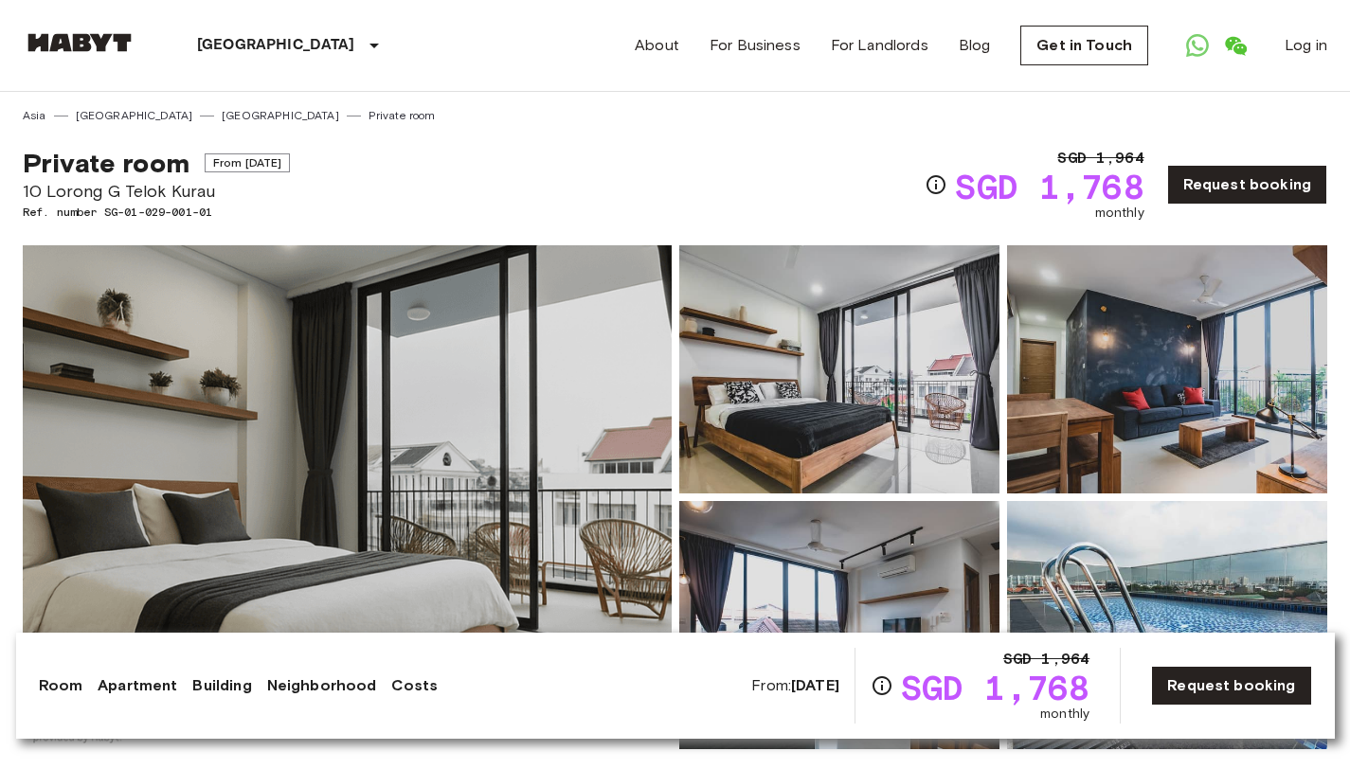
click at [521, 416] on img at bounding box center [347, 497] width 649 height 504
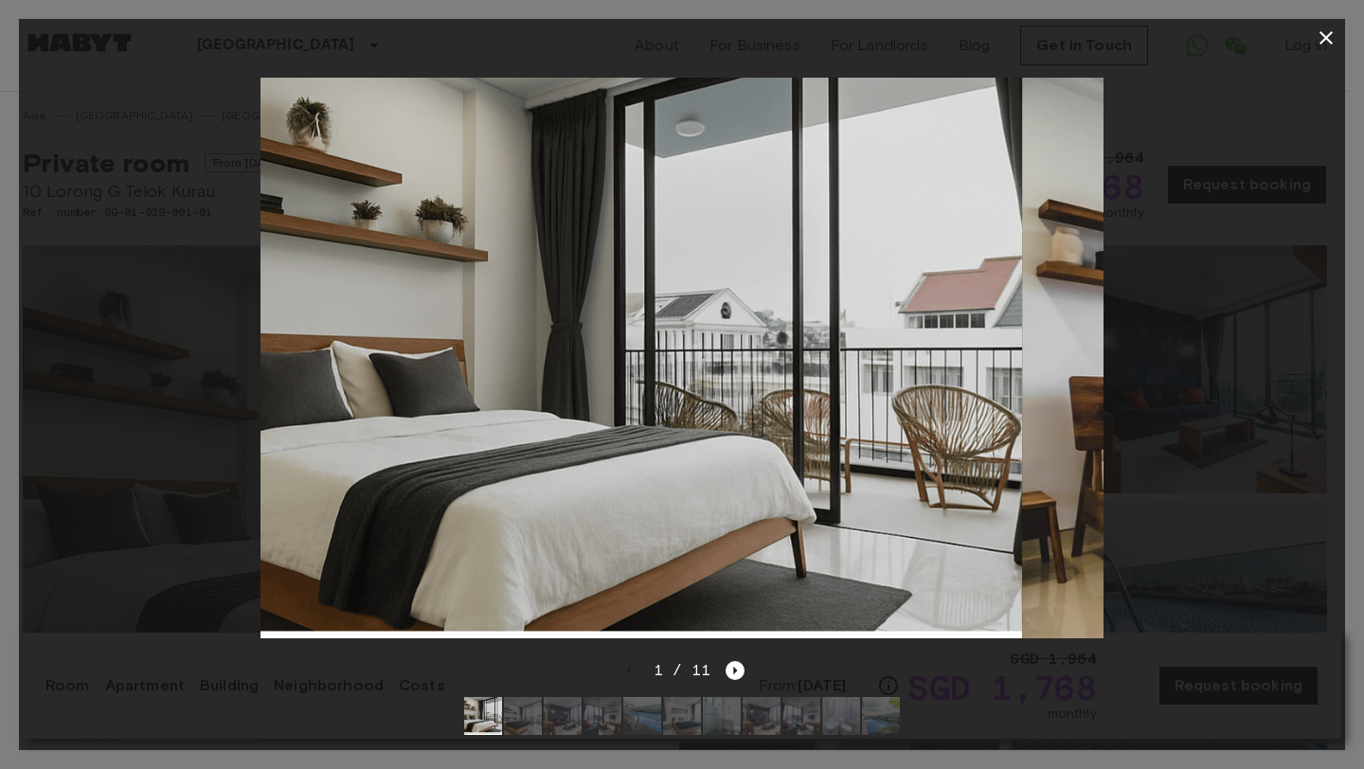
drag, startPoint x: 821, startPoint y: 352, endPoint x: 728, endPoint y: 343, distance: 93.3
click at [728, 342] on img at bounding box center [601, 359] width 842 height 562
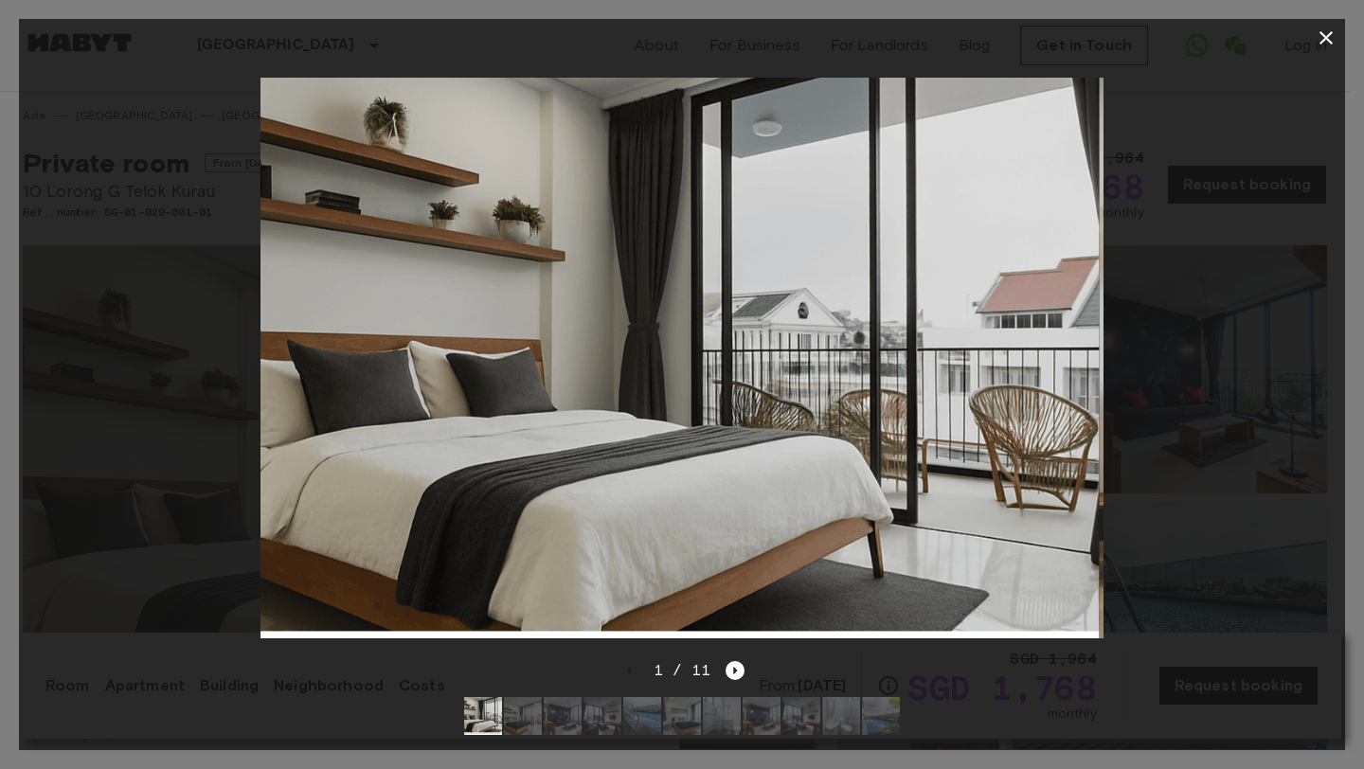
click at [729, 667] on div "1 / 11" at bounding box center [682, 704] width 1326 height 91
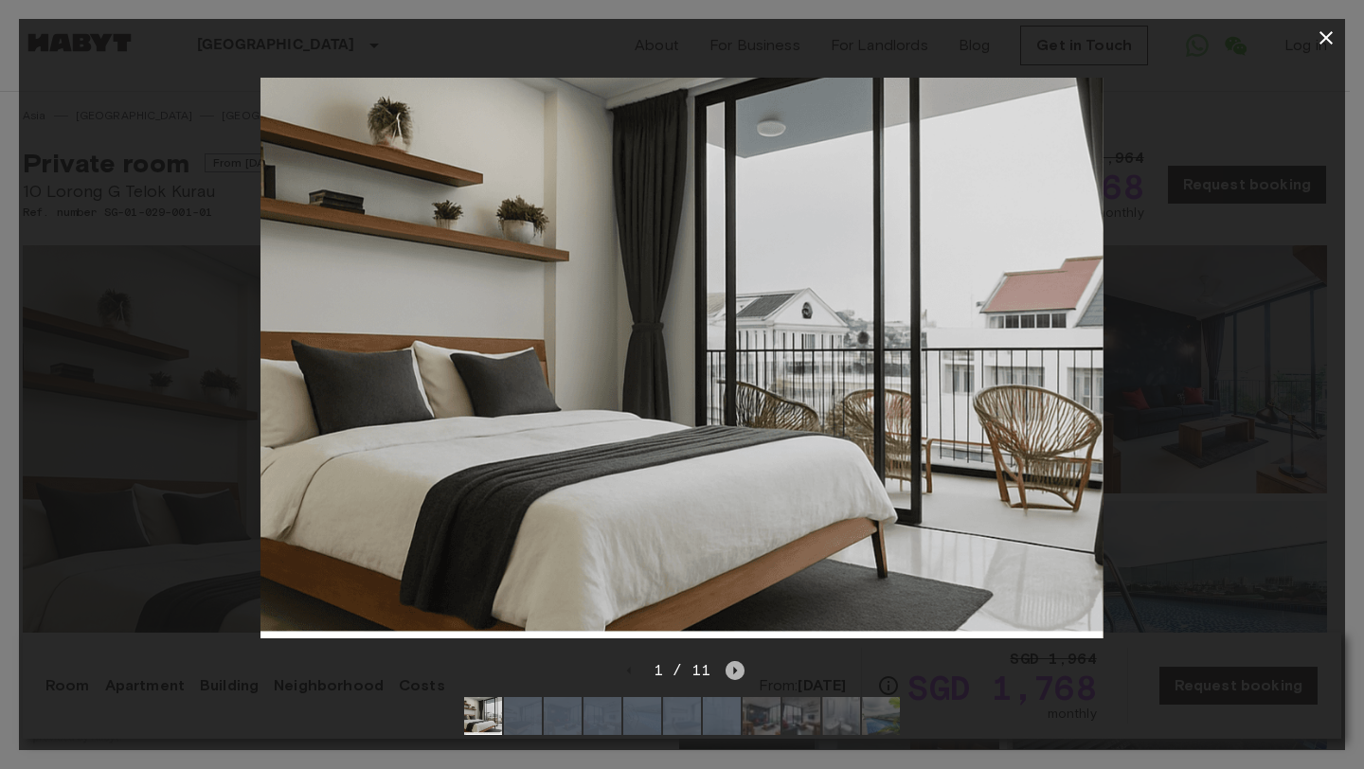
click at [726, 661] on icon "Next image" at bounding box center [734, 670] width 19 height 19
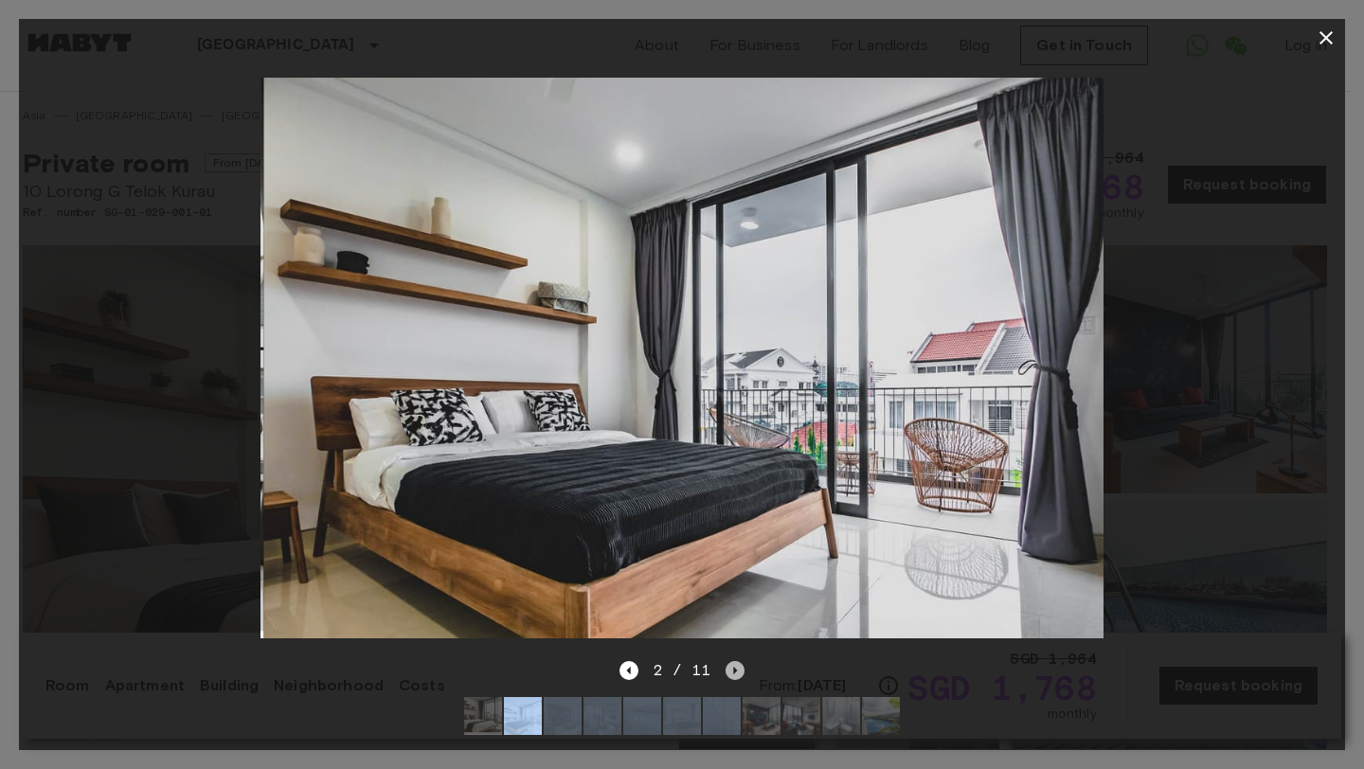
click at [726, 661] on icon "Next image" at bounding box center [734, 670] width 19 height 19
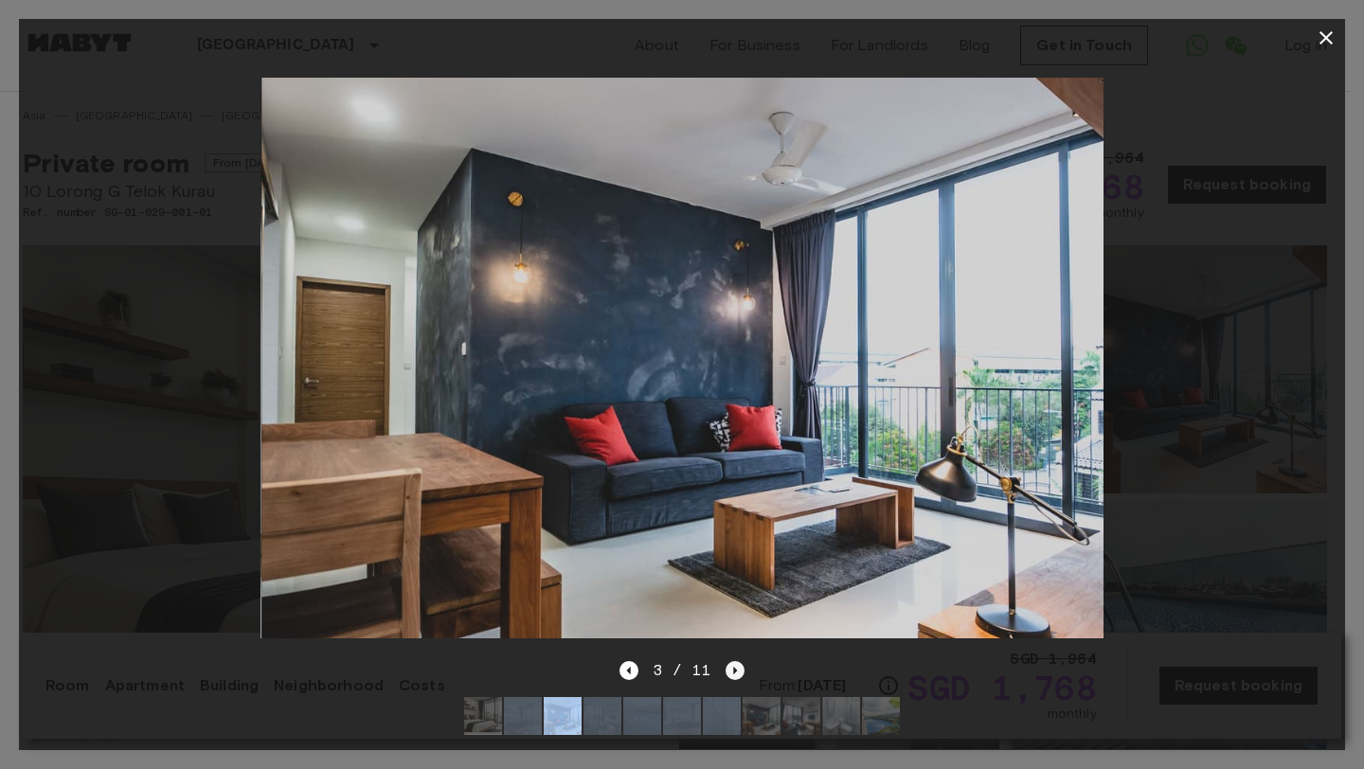
click at [726, 661] on icon "Next image" at bounding box center [734, 670] width 19 height 19
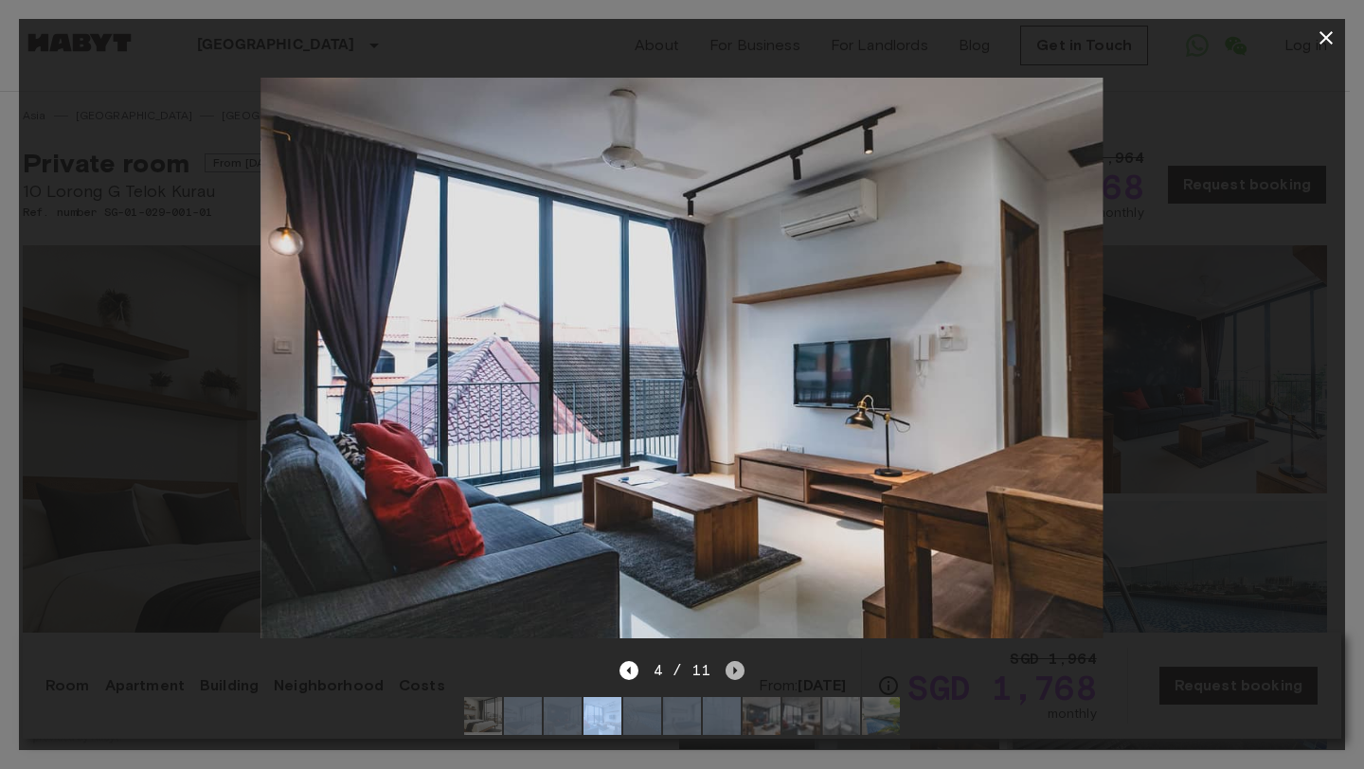
click at [726, 661] on icon "Next image" at bounding box center [734, 670] width 19 height 19
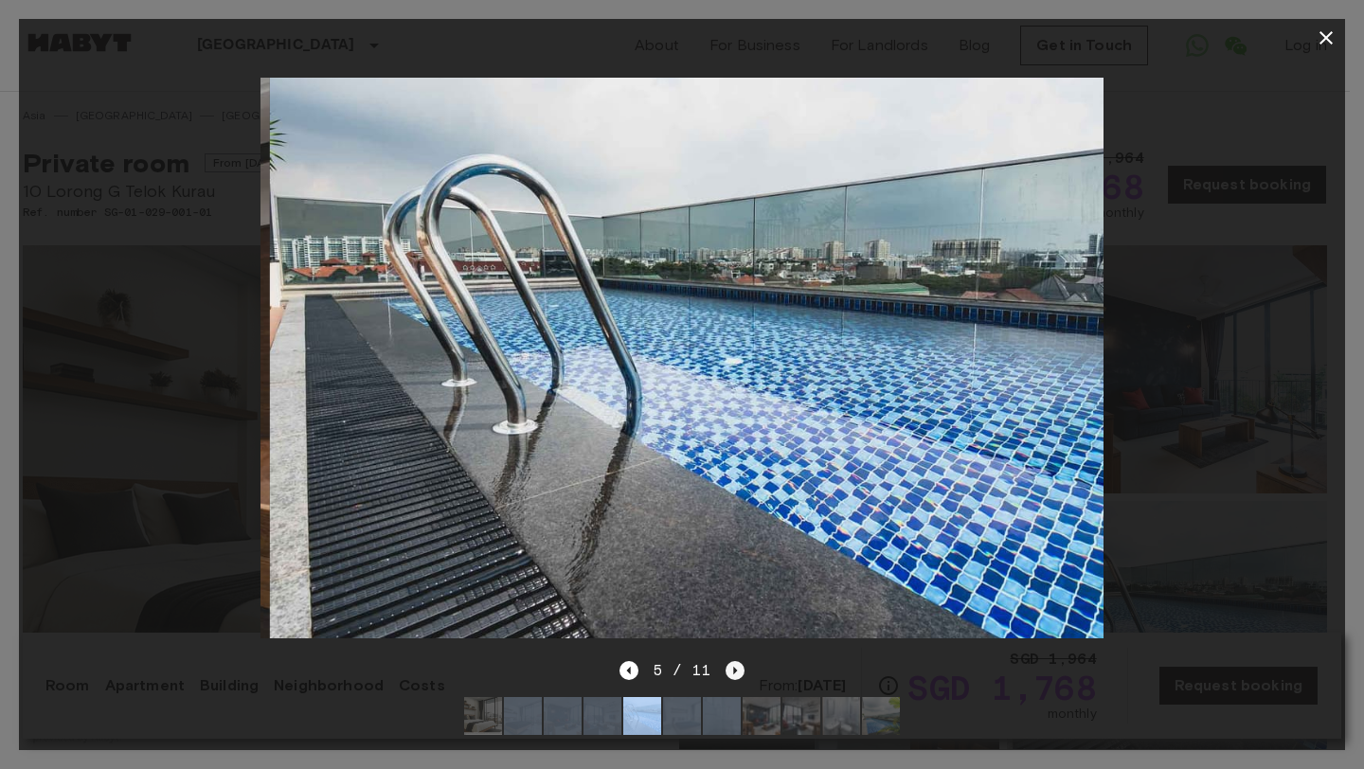
click at [726, 661] on icon "Next image" at bounding box center [734, 670] width 19 height 19
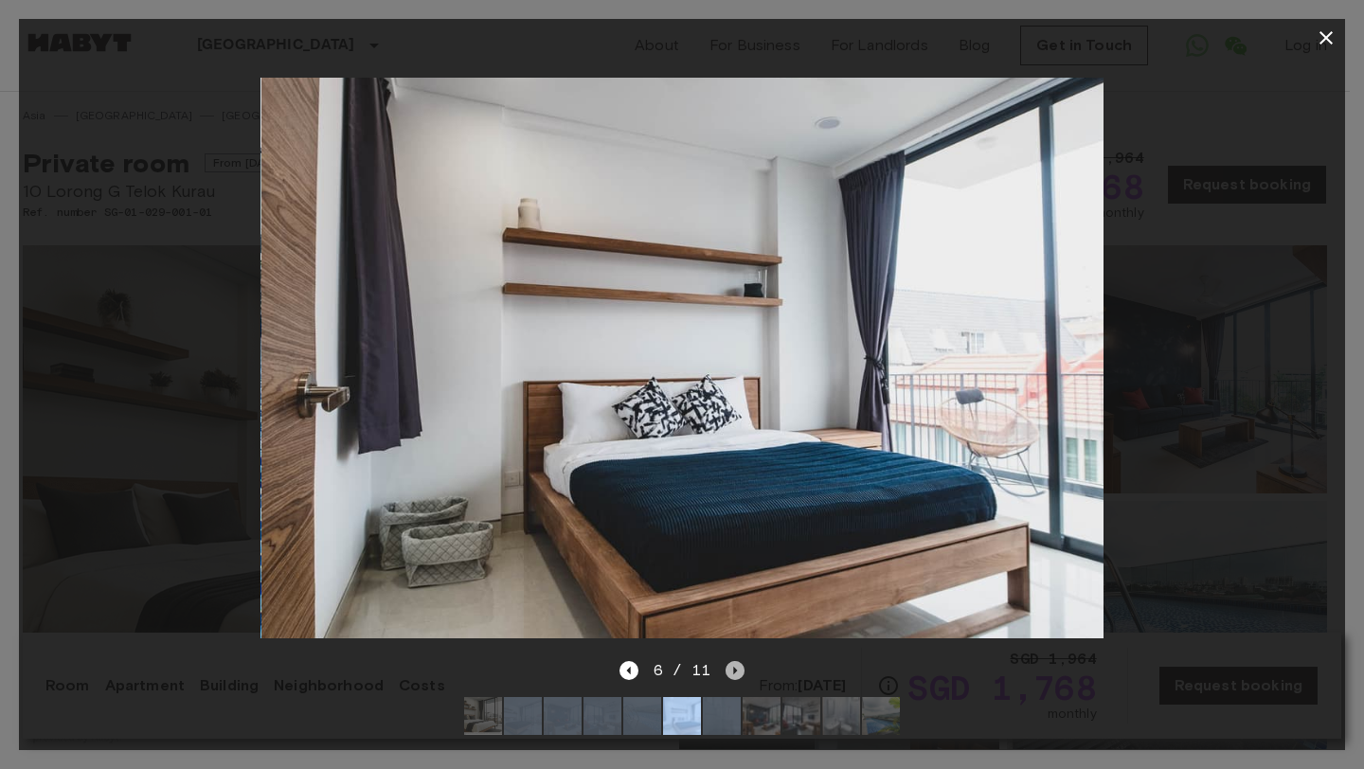
click at [726, 661] on icon "Next image" at bounding box center [734, 670] width 19 height 19
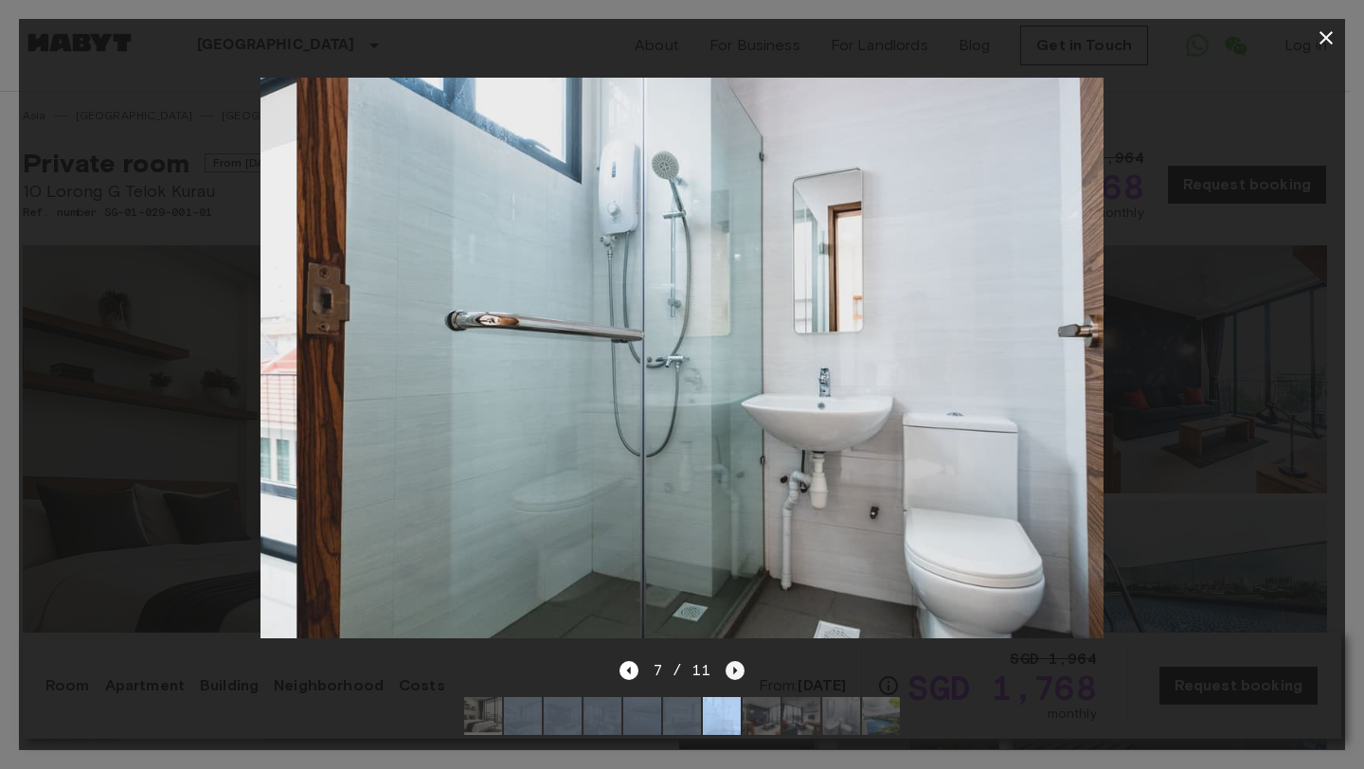
click at [726, 661] on icon "Next image" at bounding box center [734, 670] width 19 height 19
